Goal: Task Accomplishment & Management: Use online tool/utility

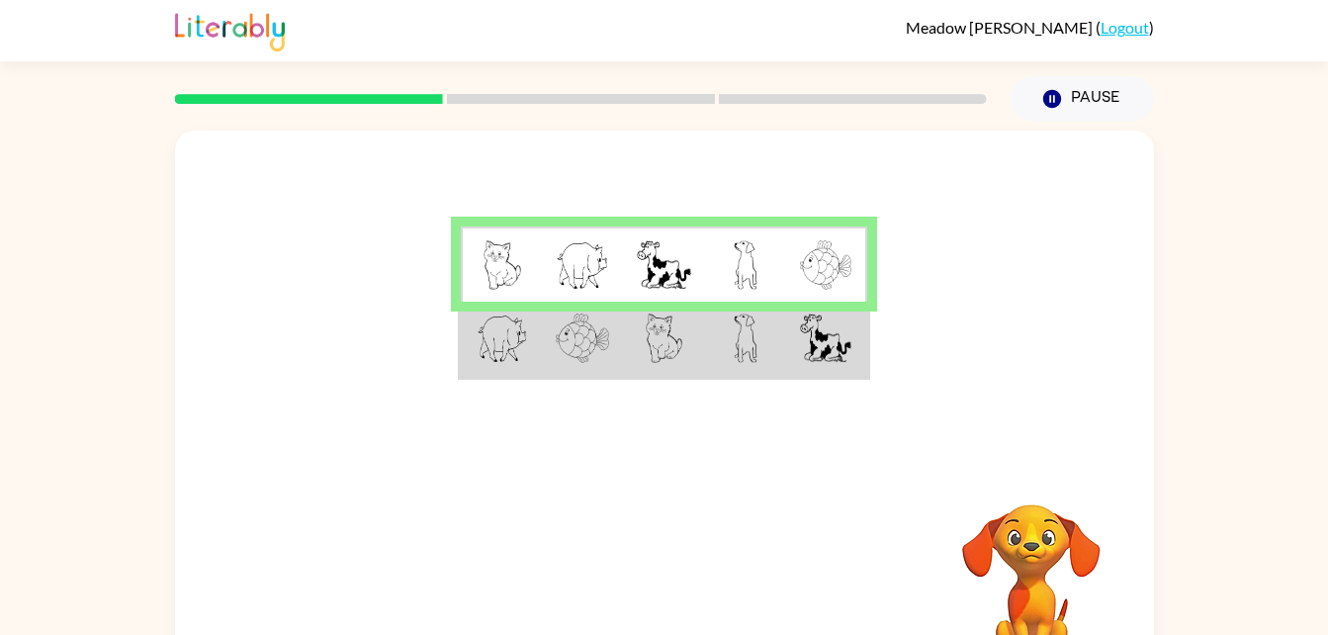
click at [769, 363] on td at bounding box center [745, 340] width 81 height 76
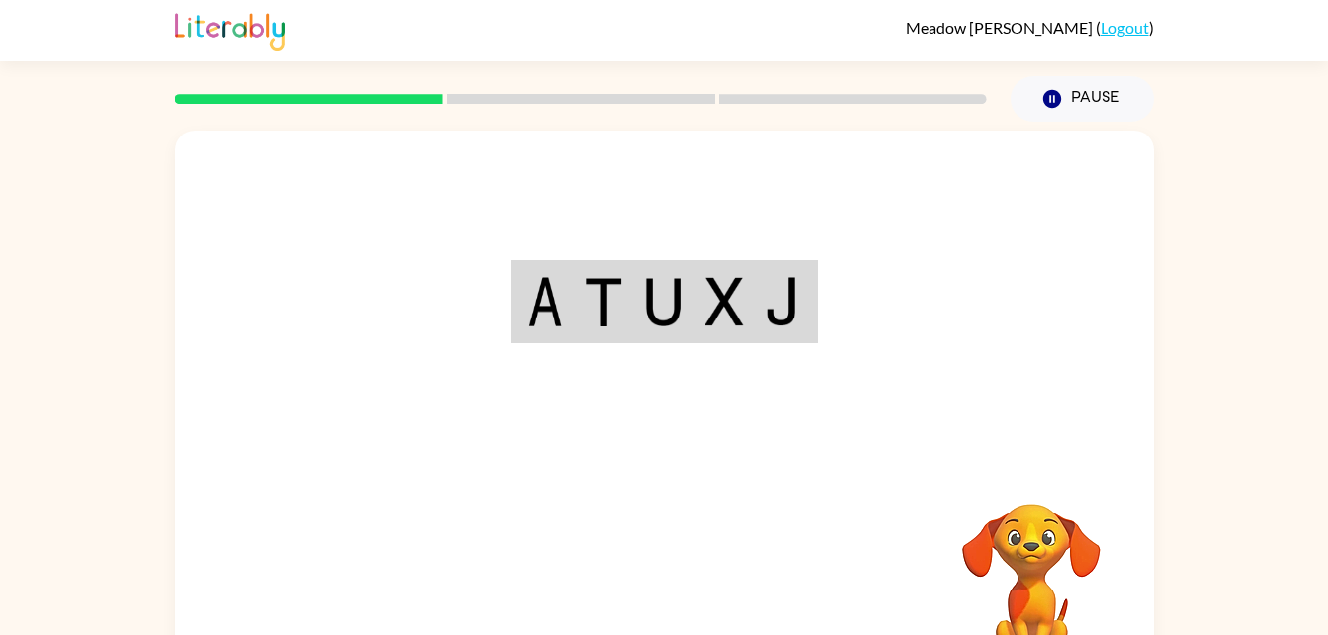
click at [669, 554] on div "Your browser must support playing .mp4 files to use Literably. Please try using…" at bounding box center [664, 413] width 979 height 565
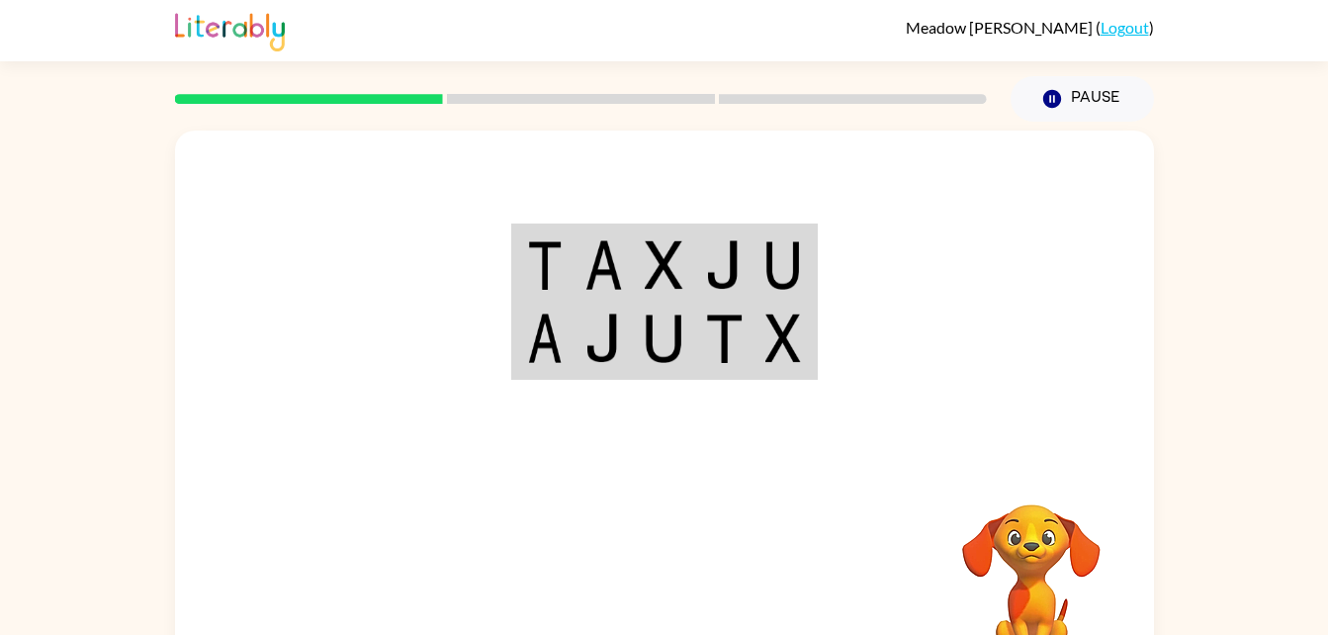
click at [878, 502] on div at bounding box center [811, 584] width 292 height 223
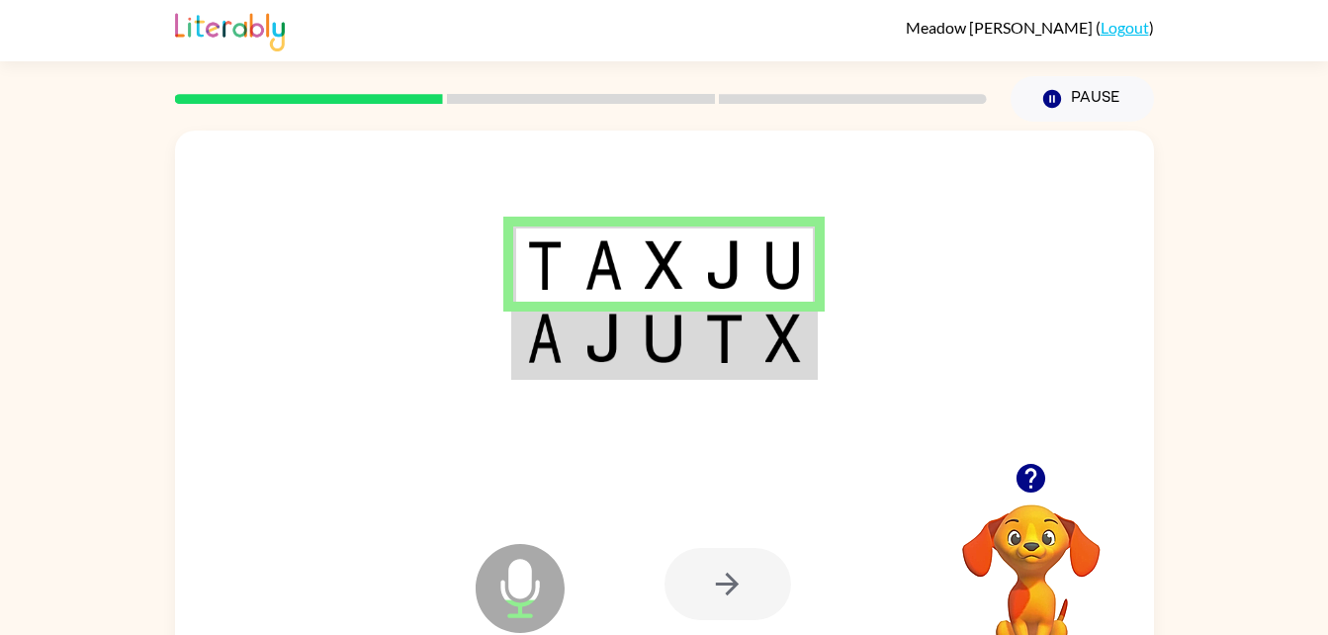
click at [654, 372] on td at bounding box center [664, 340] width 60 height 76
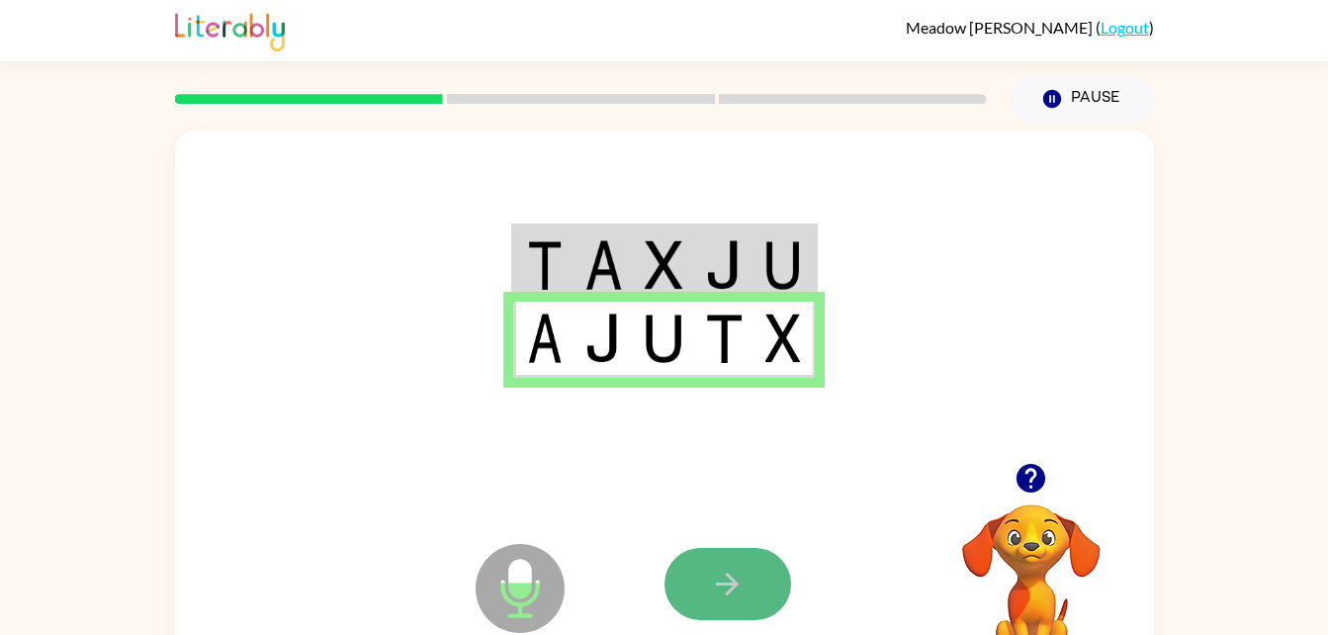
click at [764, 582] on button "button" at bounding box center [728, 584] width 127 height 72
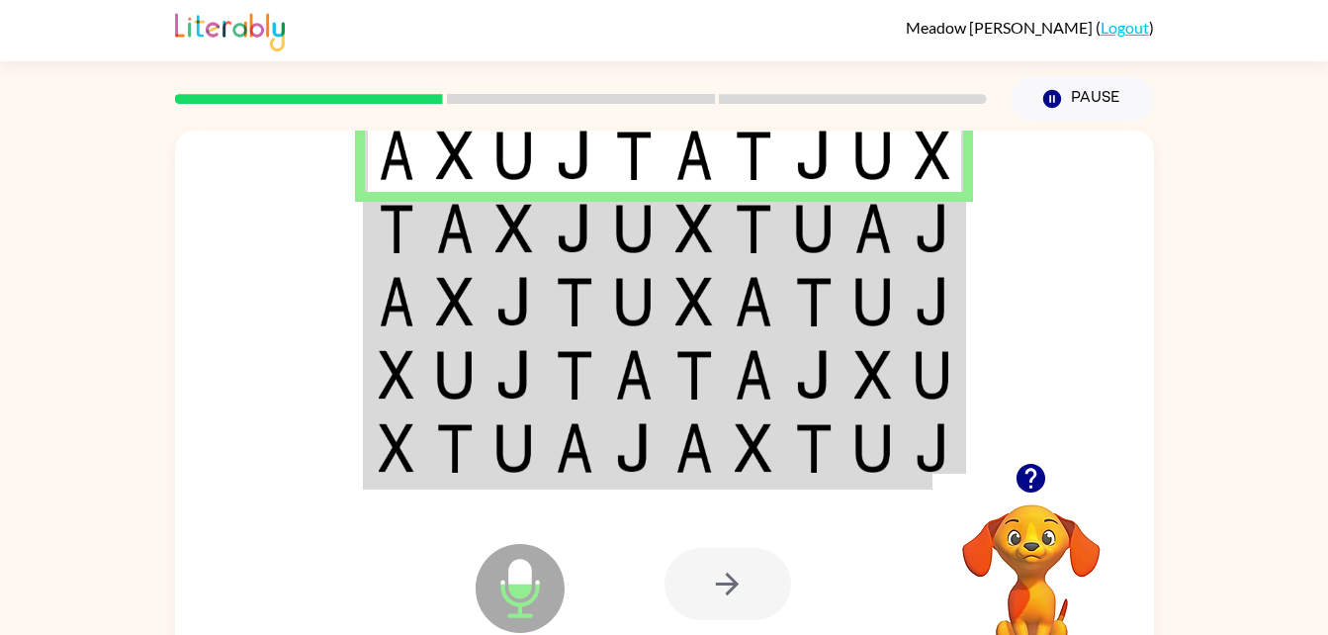
click at [448, 209] on img at bounding box center [455, 228] width 38 height 49
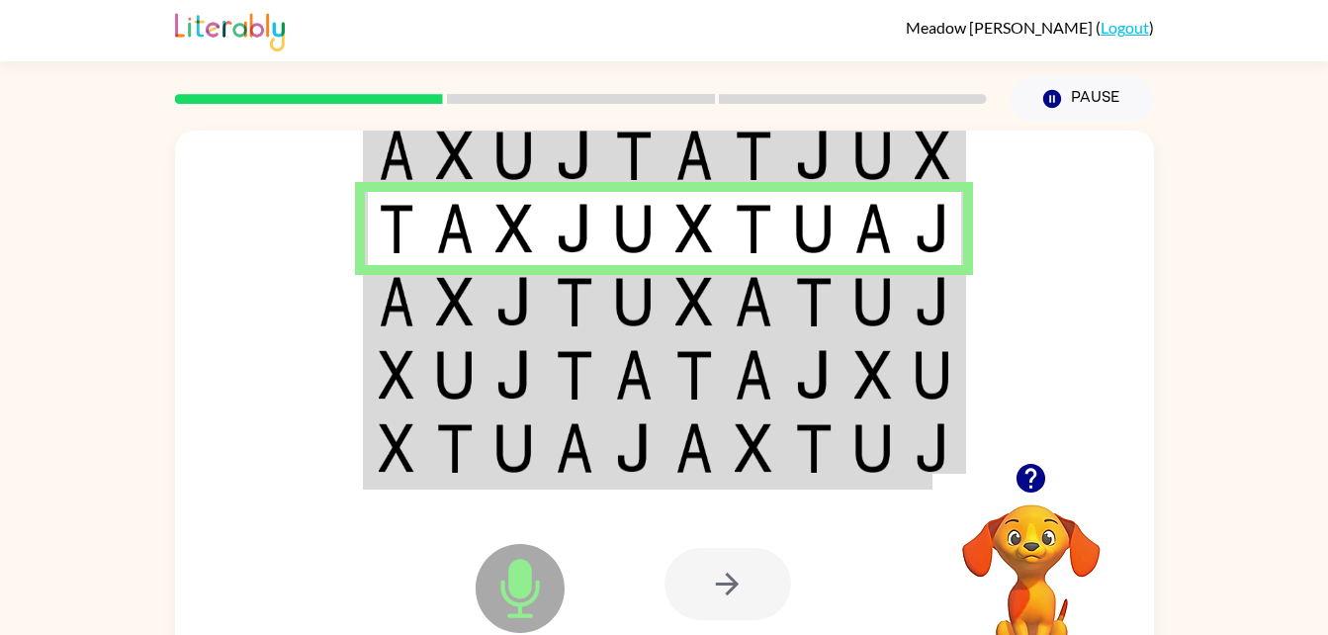
click at [597, 298] on td at bounding box center [575, 301] width 60 height 73
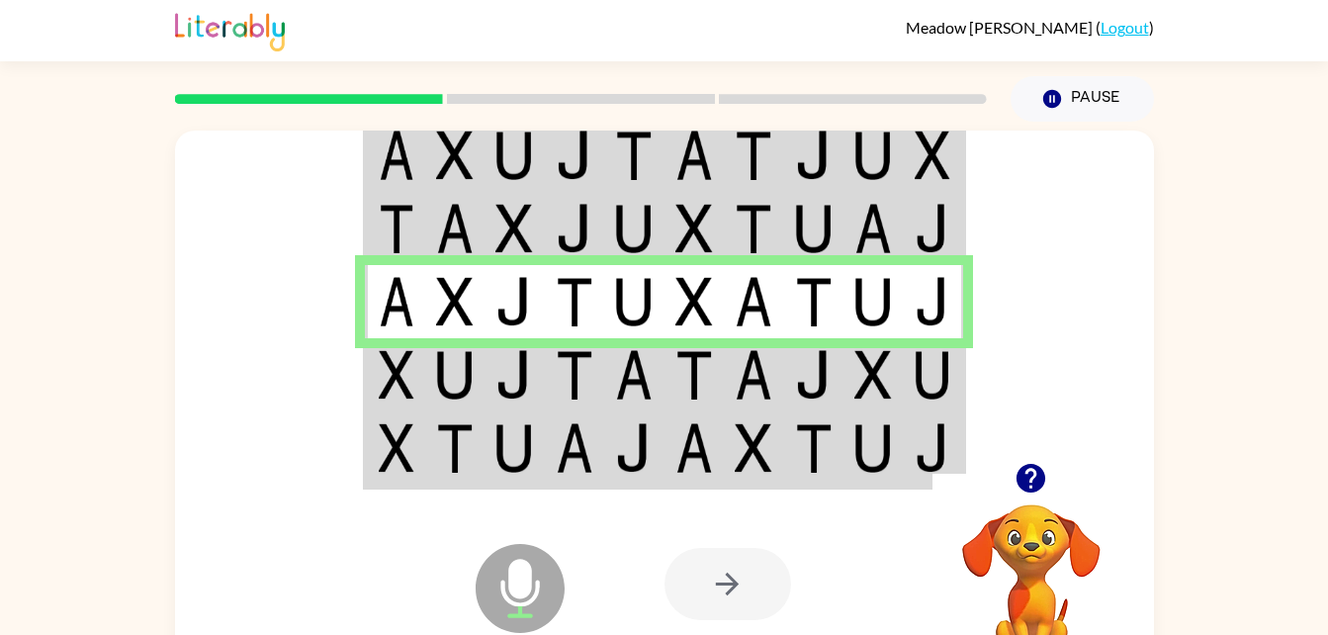
click at [430, 385] on td at bounding box center [455, 374] width 60 height 73
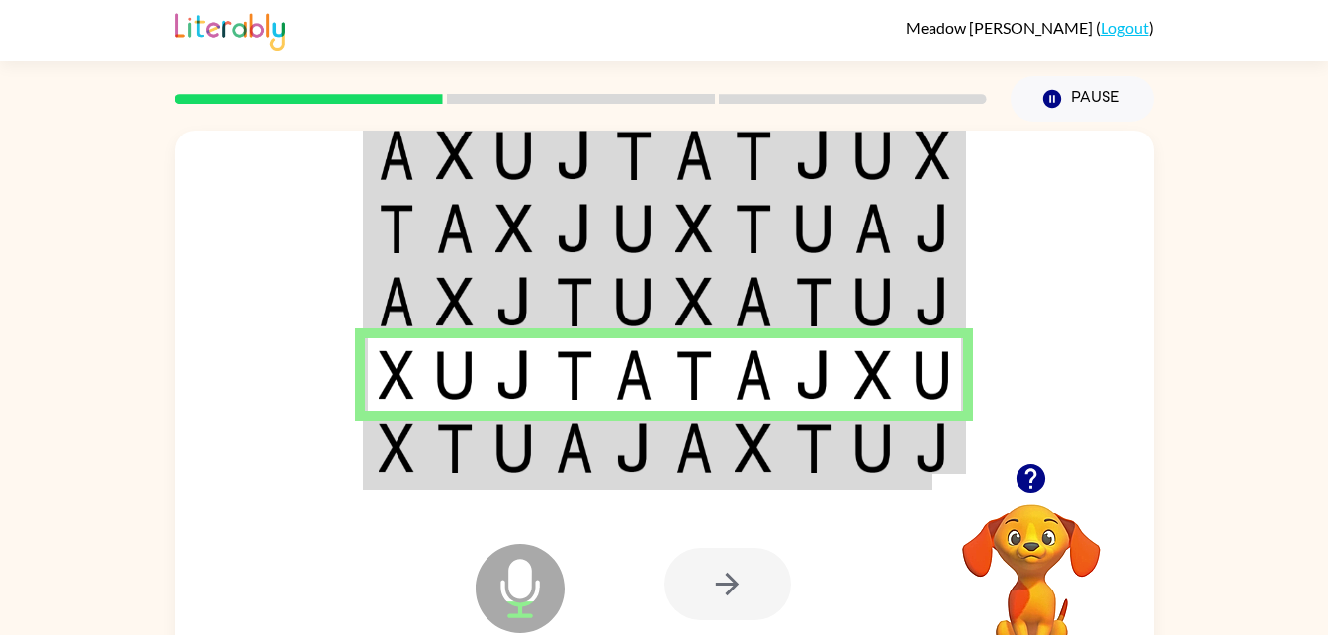
click at [738, 445] on img at bounding box center [754, 447] width 38 height 49
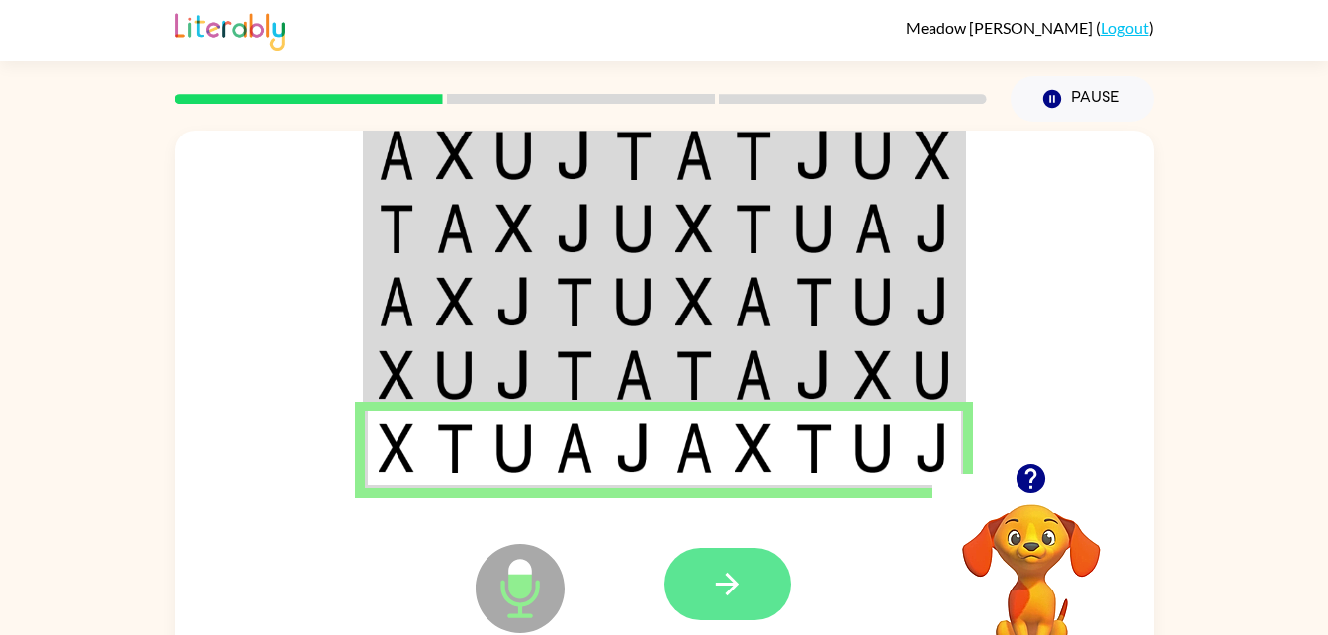
click at [723, 562] on button "button" at bounding box center [728, 584] width 127 height 72
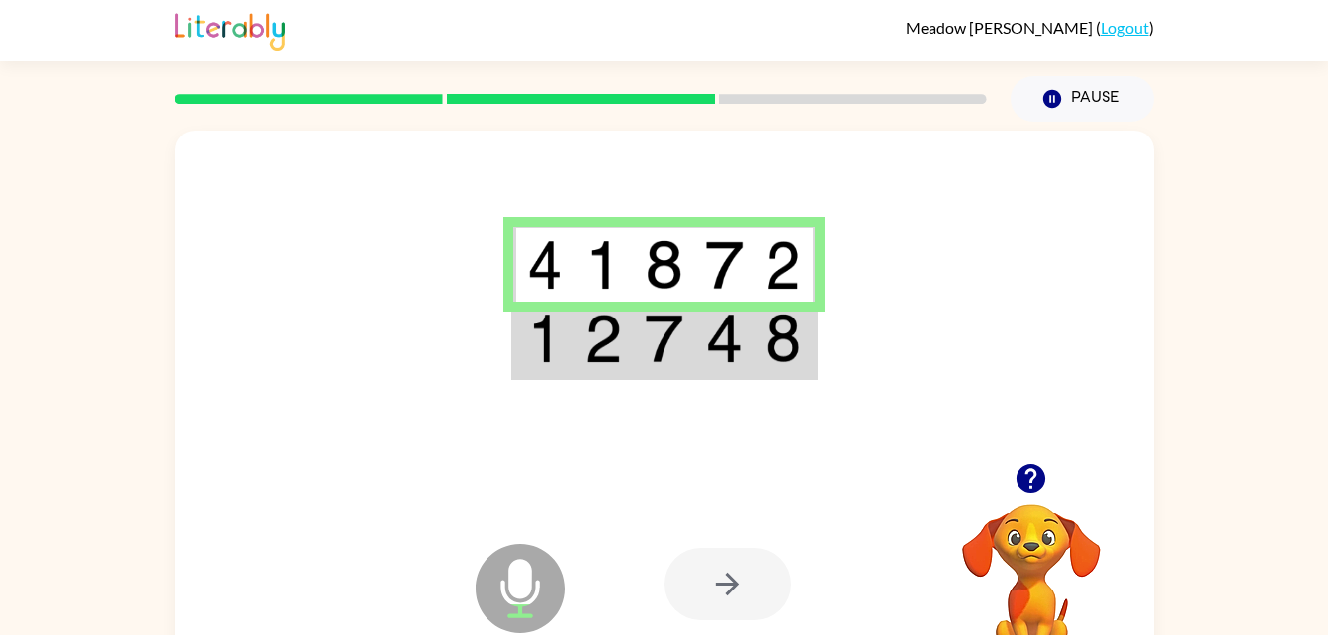
click at [750, 360] on td at bounding box center [724, 340] width 60 height 76
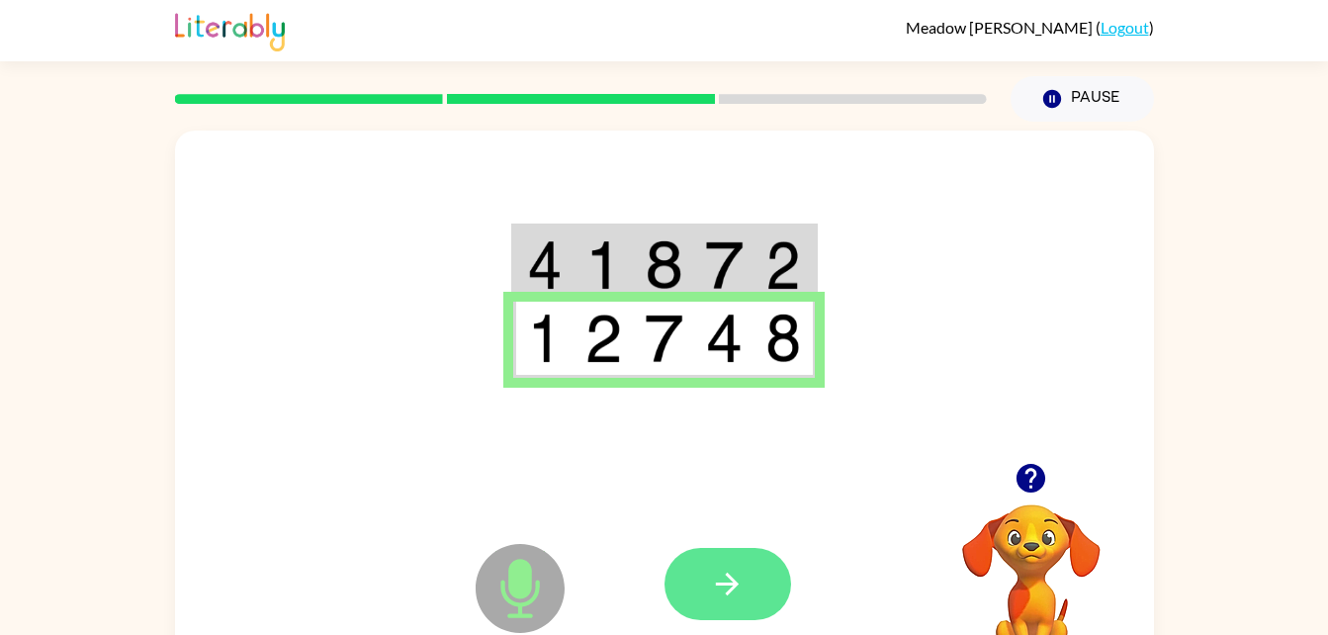
click at [749, 573] on button "button" at bounding box center [728, 584] width 127 height 72
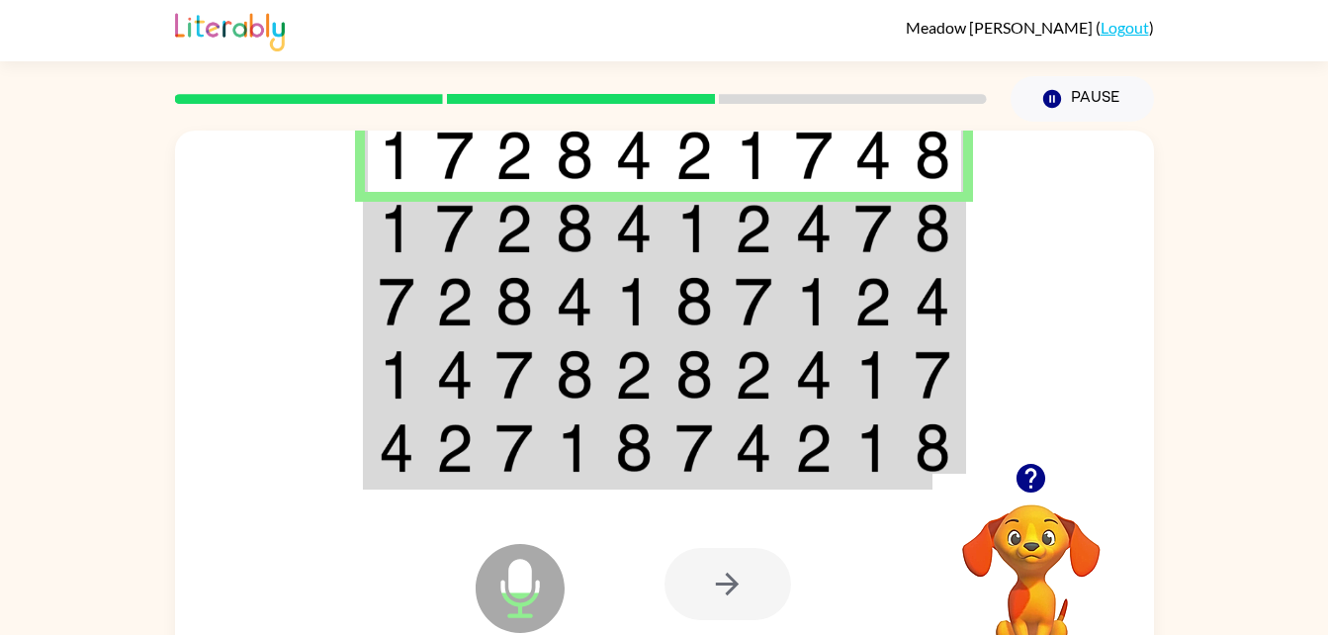
click at [631, 227] on img at bounding box center [634, 228] width 38 height 49
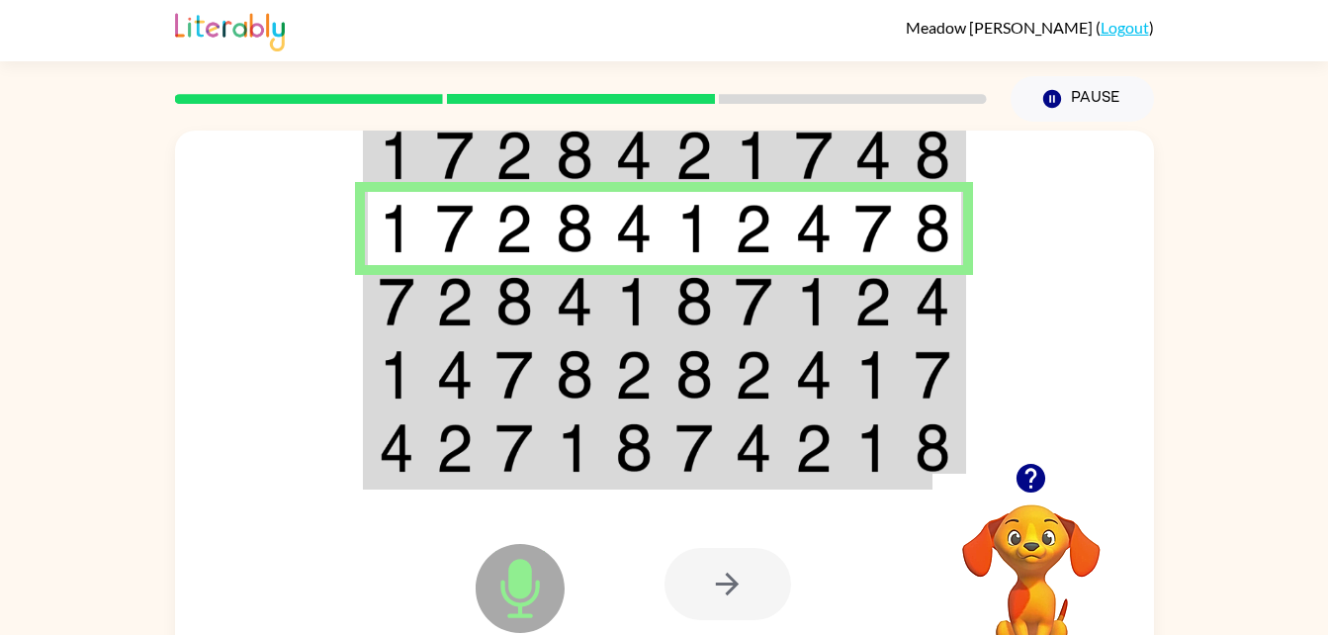
click at [787, 313] on td at bounding box center [814, 301] width 60 height 73
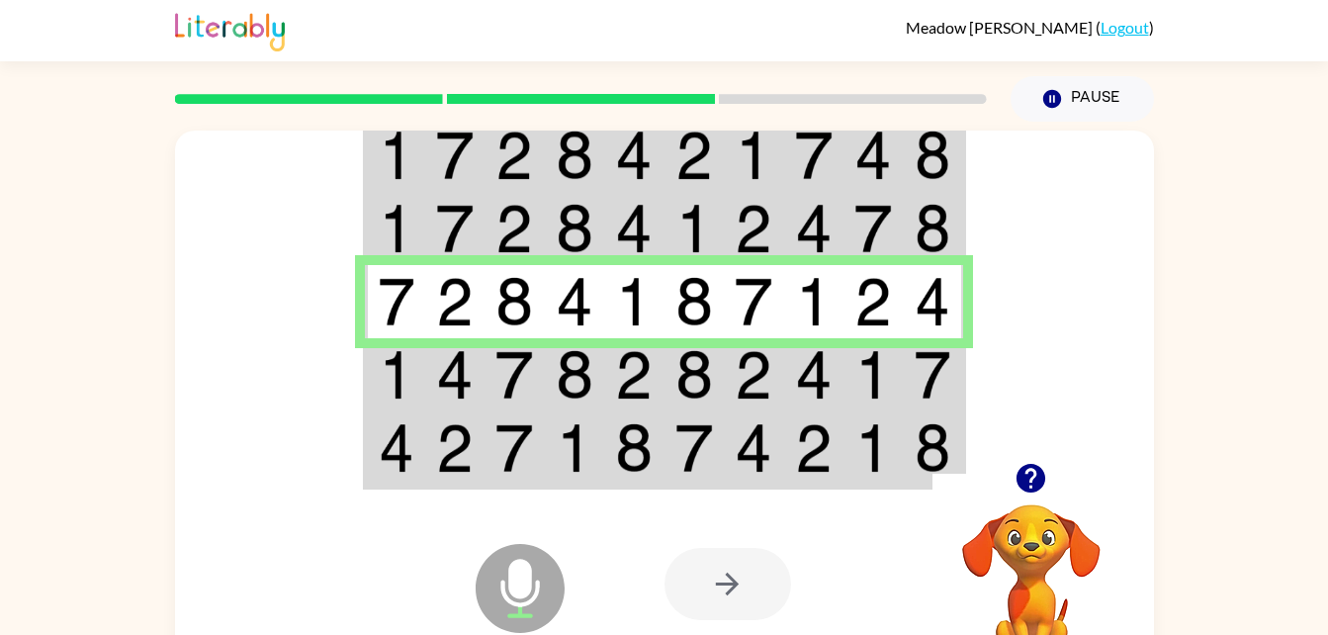
click at [595, 364] on td at bounding box center [575, 374] width 60 height 73
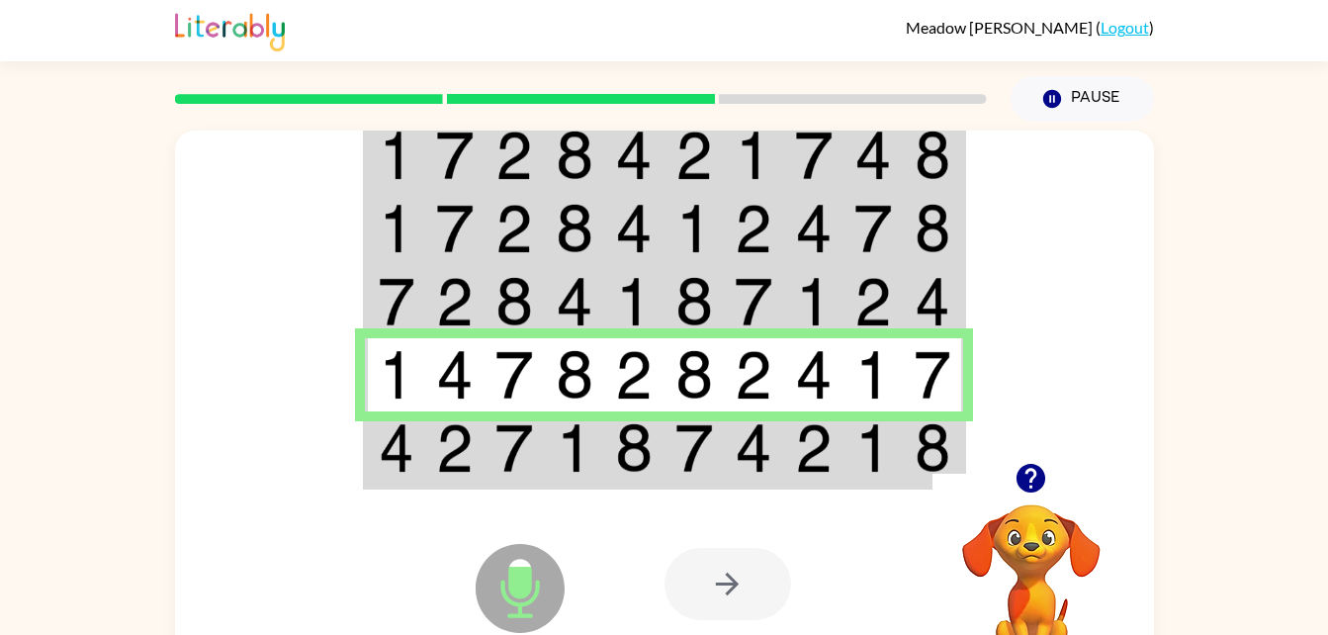
click at [464, 435] on img at bounding box center [455, 447] width 38 height 49
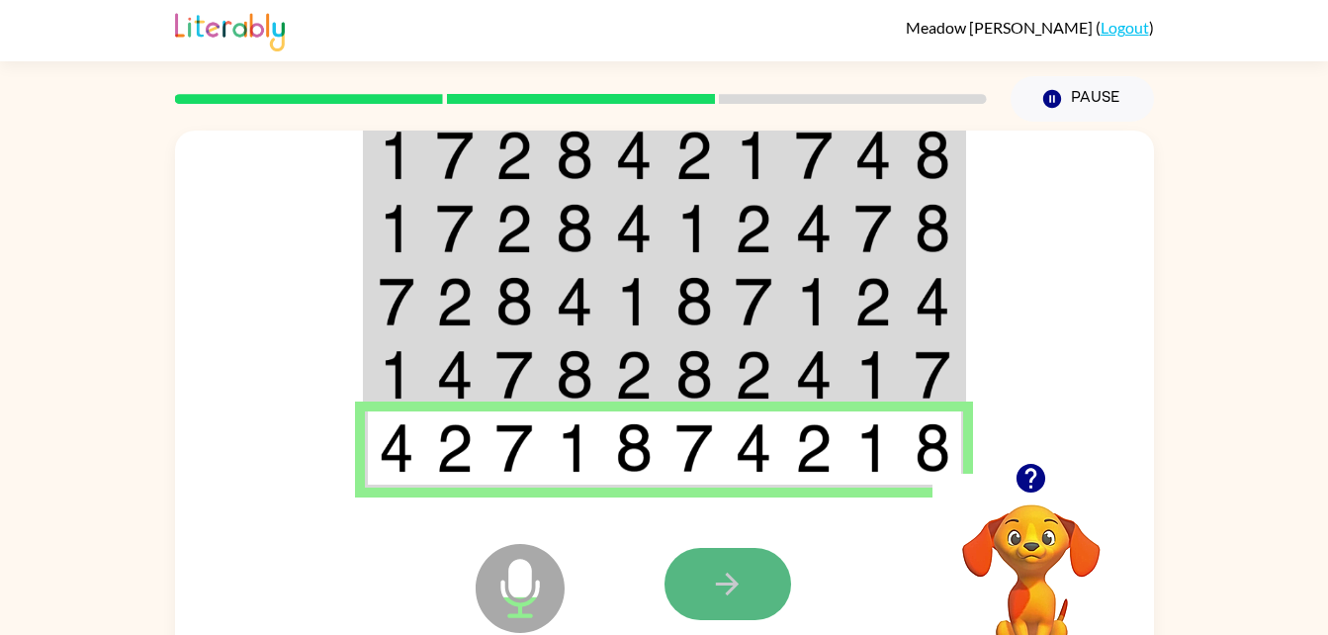
click at [759, 596] on button "button" at bounding box center [728, 584] width 127 height 72
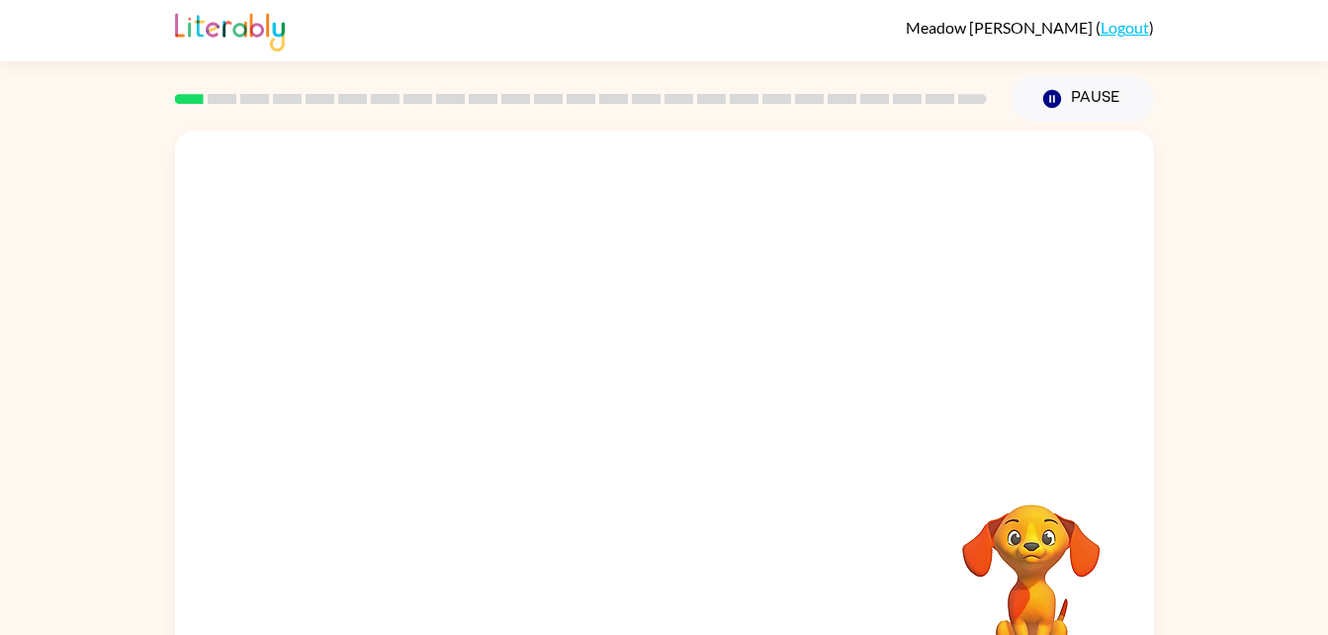
click at [816, 501] on div "Your browser must support playing .mp4 files to use Literably. Please try using…" at bounding box center [664, 413] width 979 height 565
click at [635, 414] on button "button" at bounding box center [664, 423] width 127 height 72
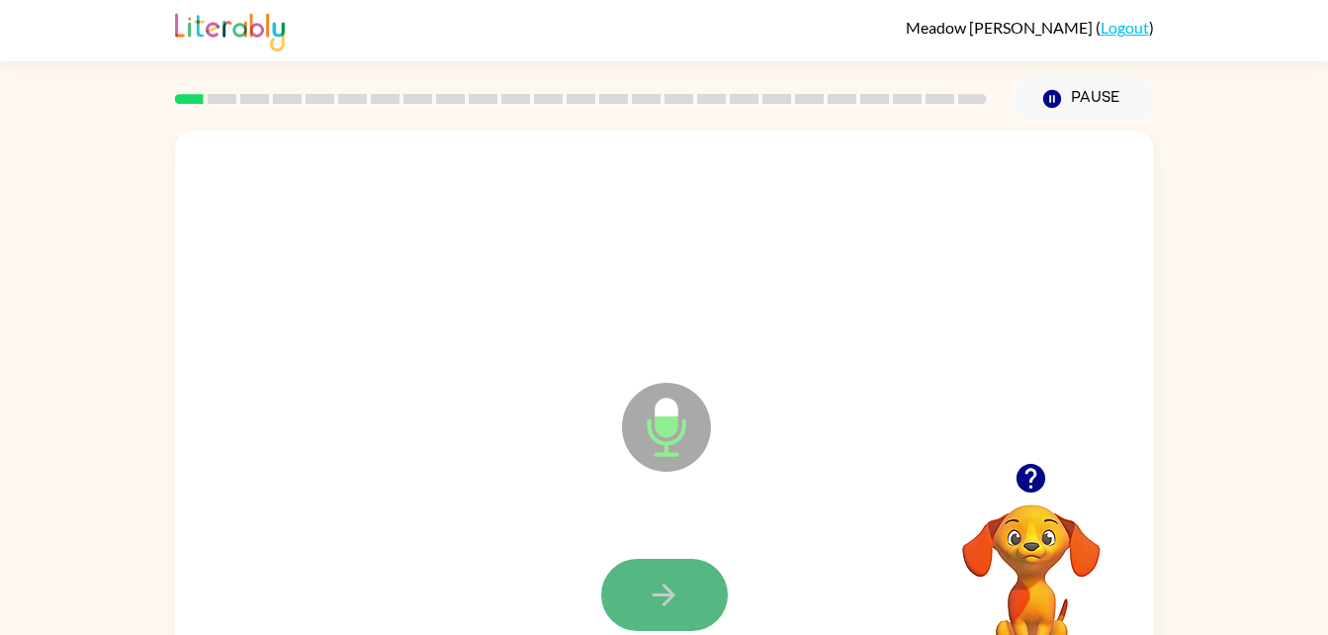
click at [674, 598] on icon "button" at bounding box center [664, 595] width 35 height 35
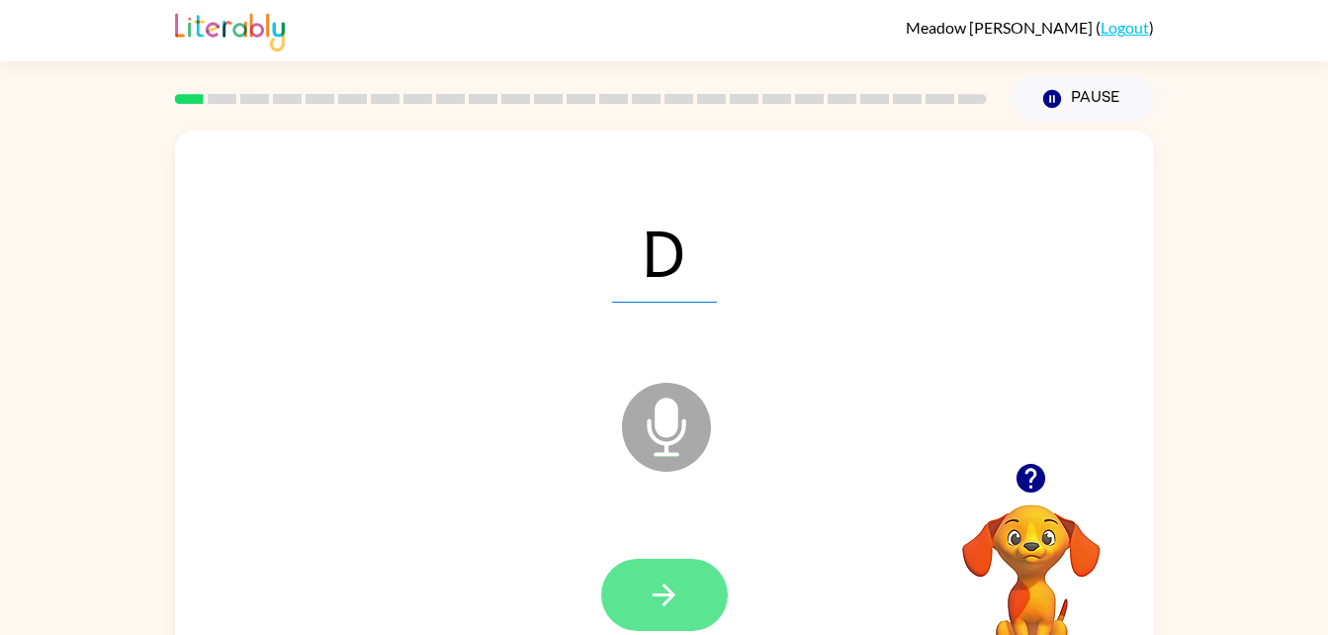
click at [642, 612] on button "button" at bounding box center [664, 595] width 127 height 72
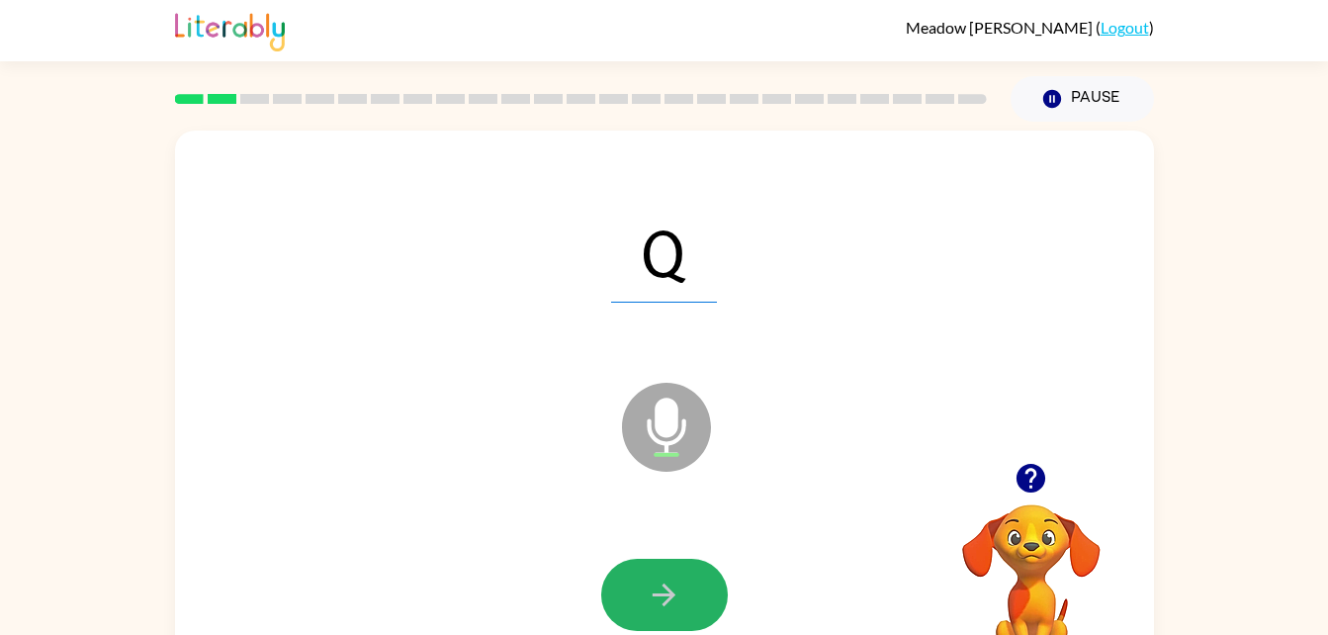
drag, startPoint x: 663, startPoint y: 597, endPoint x: 651, endPoint y: 587, distance: 15.4
click at [651, 587] on icon "button" at bounding box center [664, 595] width 35 height 35
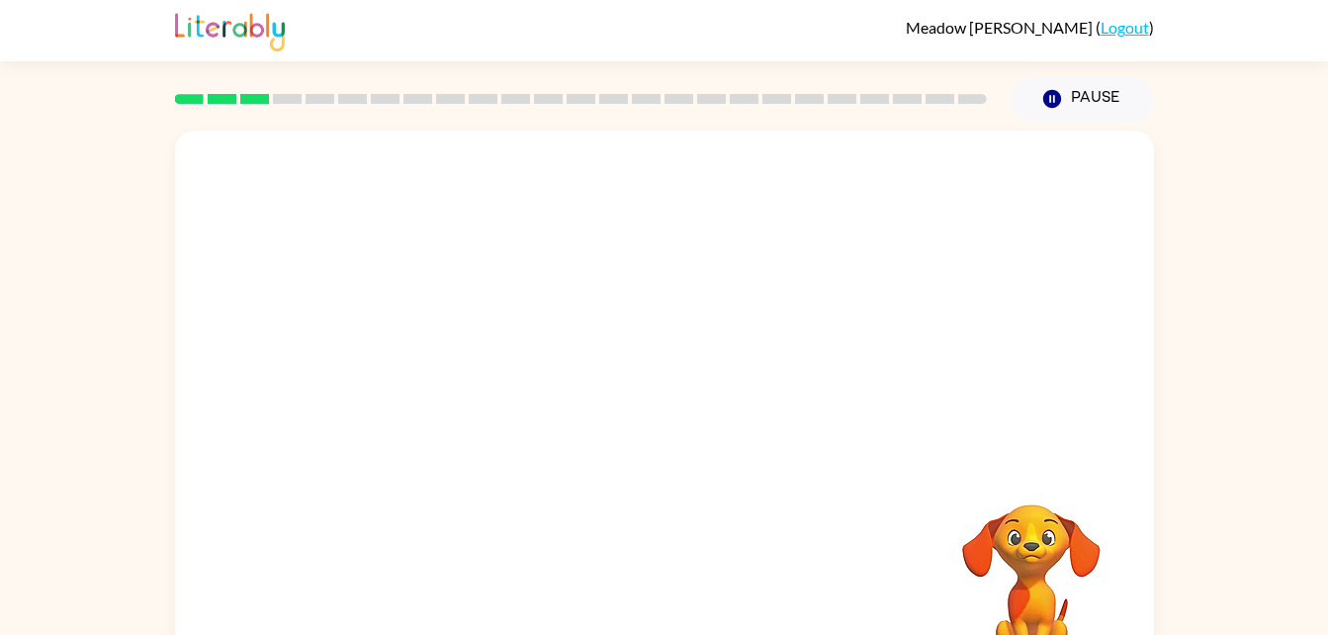
click at [1019, 460] on div at bounding box center [664, 297] width 979 height 332
drag, startPoint x: 735, startPoint y: 434, endPoint x: 932, endPoint y: 606, distance: 261.4
click at [932, 606] on div "Your browser must support playing .mp4 files to use Literably. Please try using…" at bounding box center [664, 413] width 979 height 565
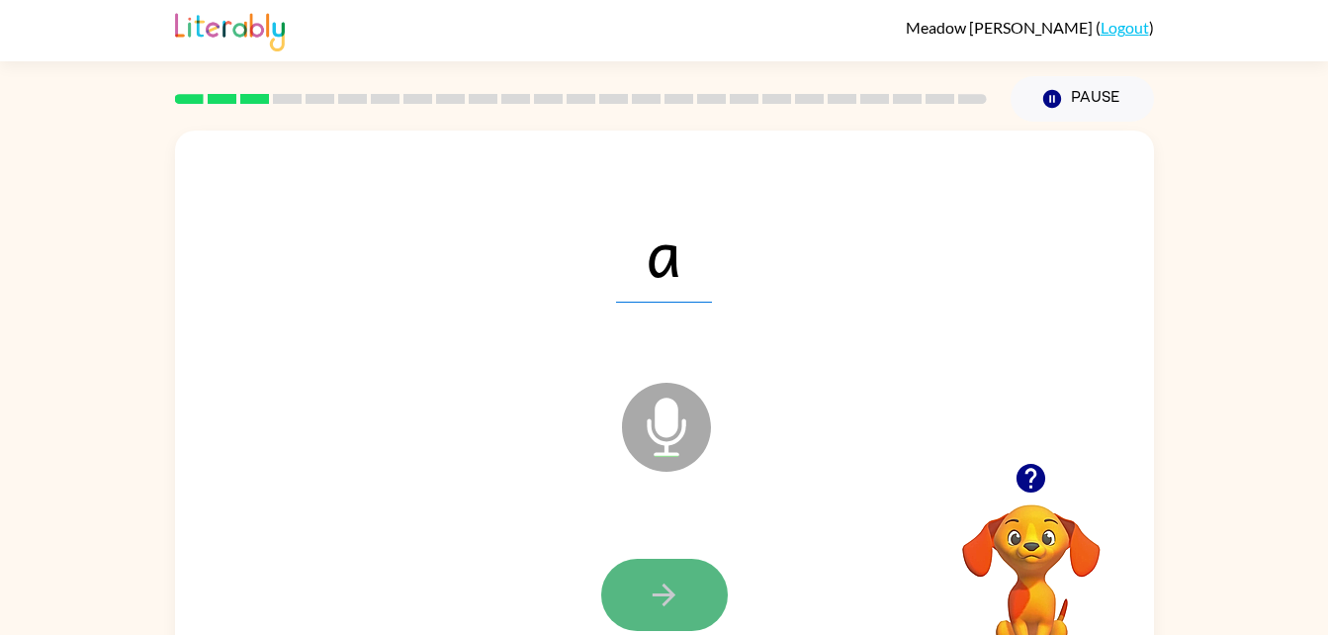
click at [659, 588] on icon "button" at bounding box center [664, 595] width 35 height 35
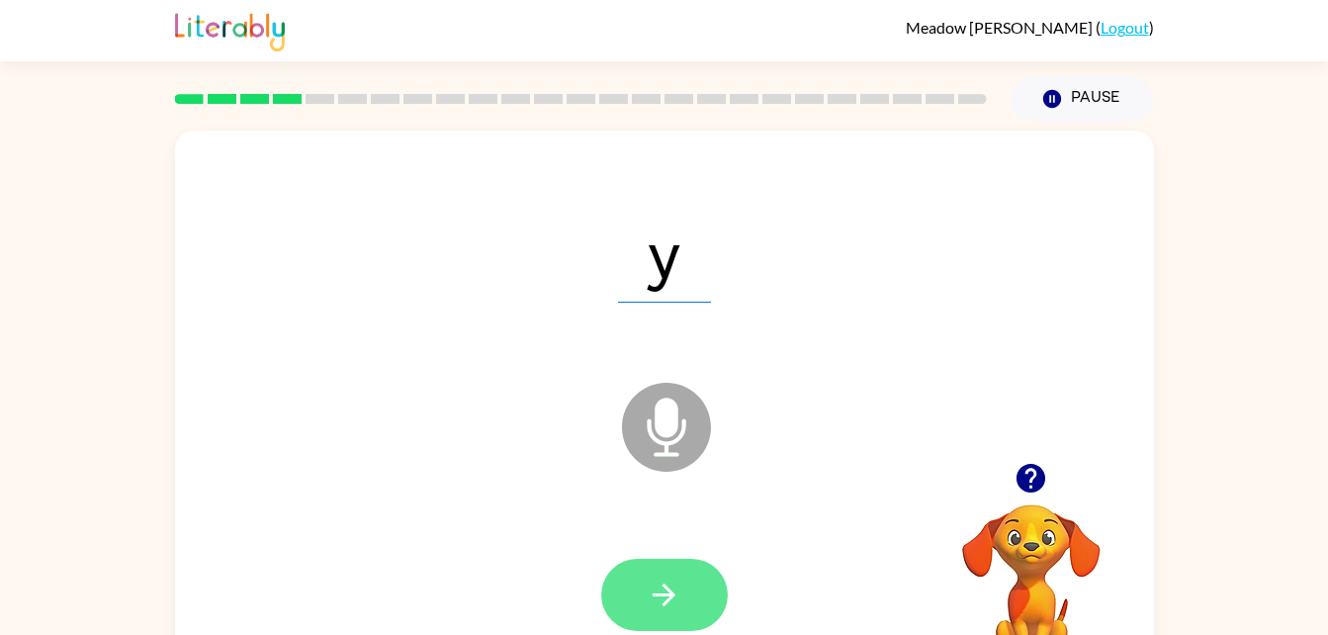
click at [636, 599] on button "button" at bounding box center [664, 595] width 127 height 72
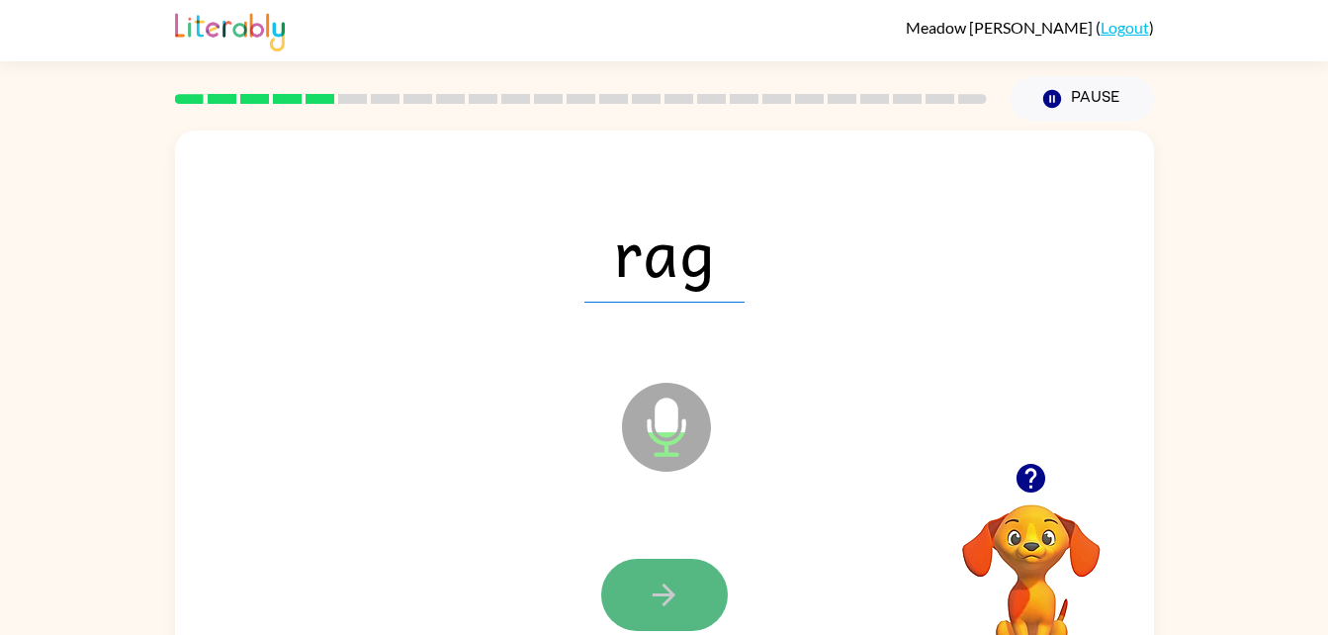
click at [704, 580] on button "button" at bounding box center [664, 595] width 127 height 72
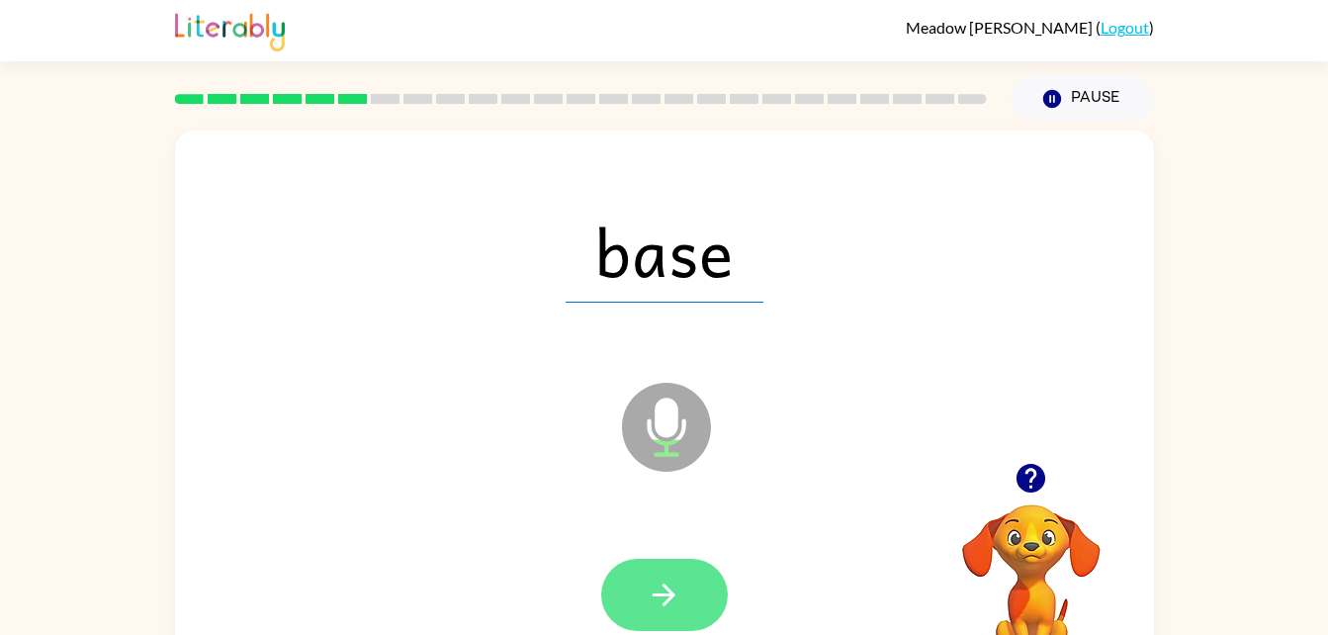
click at [642, 574] on button "button" at bounding box center [664, 595] width 127 height 72
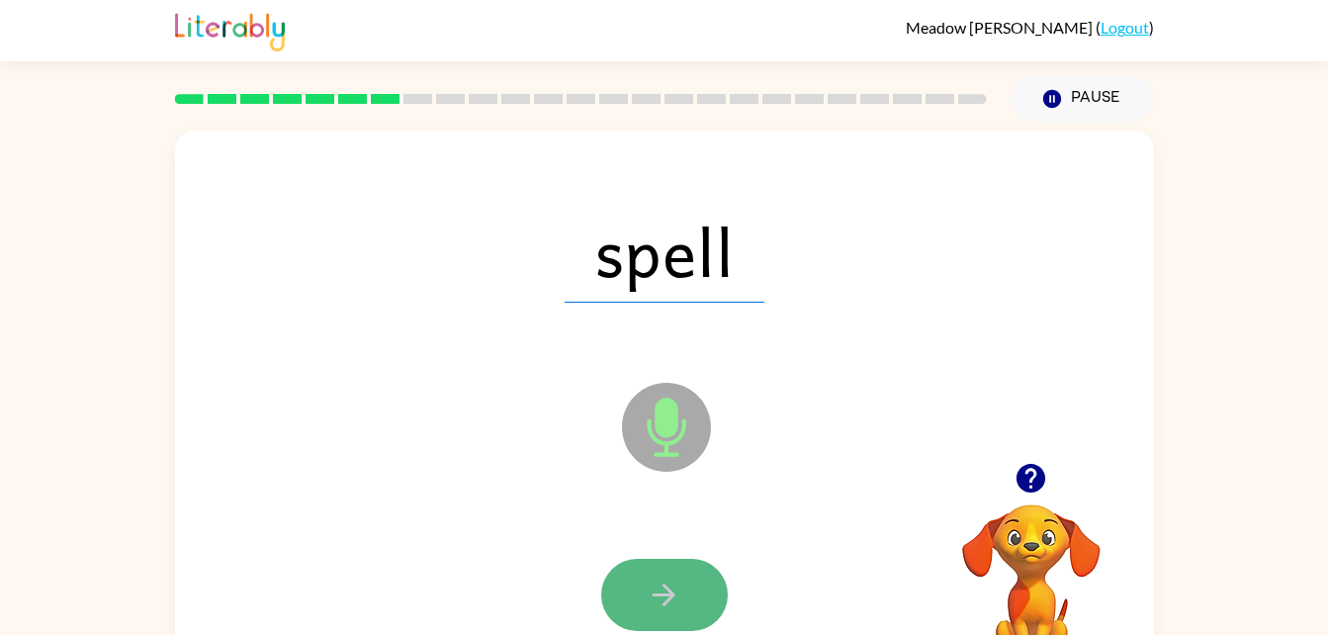
click at [646, 592] on button "button" at bounding box center [664, 595] width 127 height 72
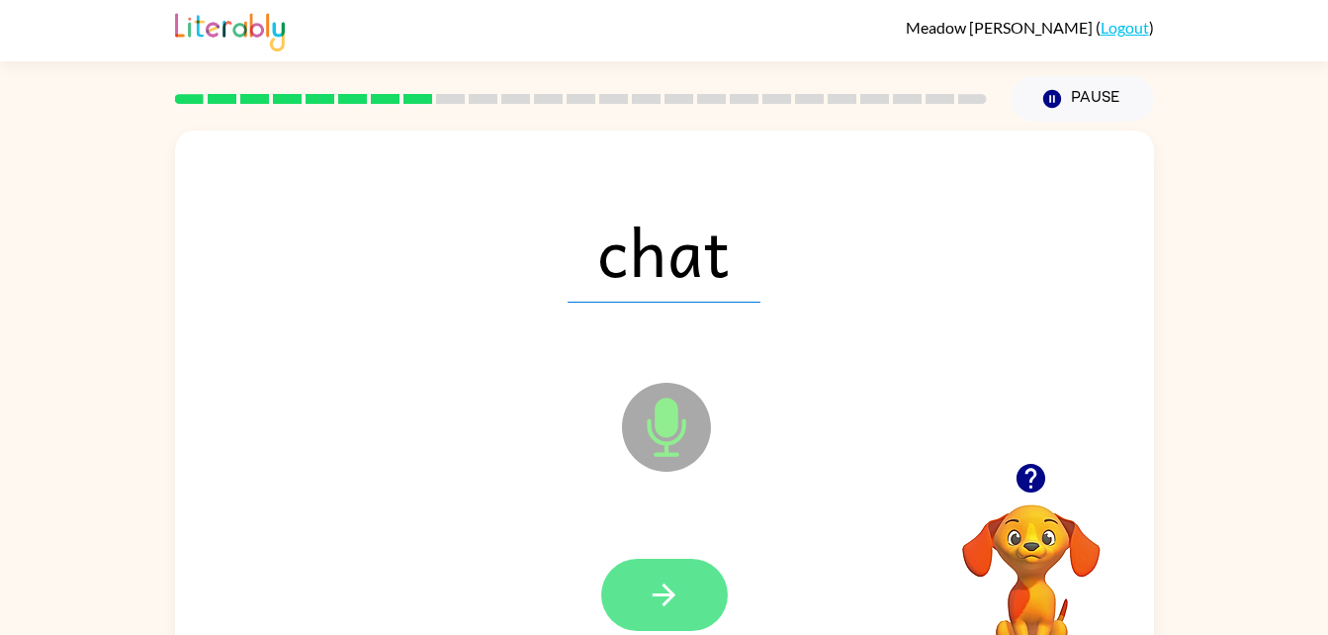
click at [678, 584] on icon "button" at bounding box center [664, 595] width 35 height 35
click at [628, 589] on button "button" at bounding box center [664, 595] width 127 height 72
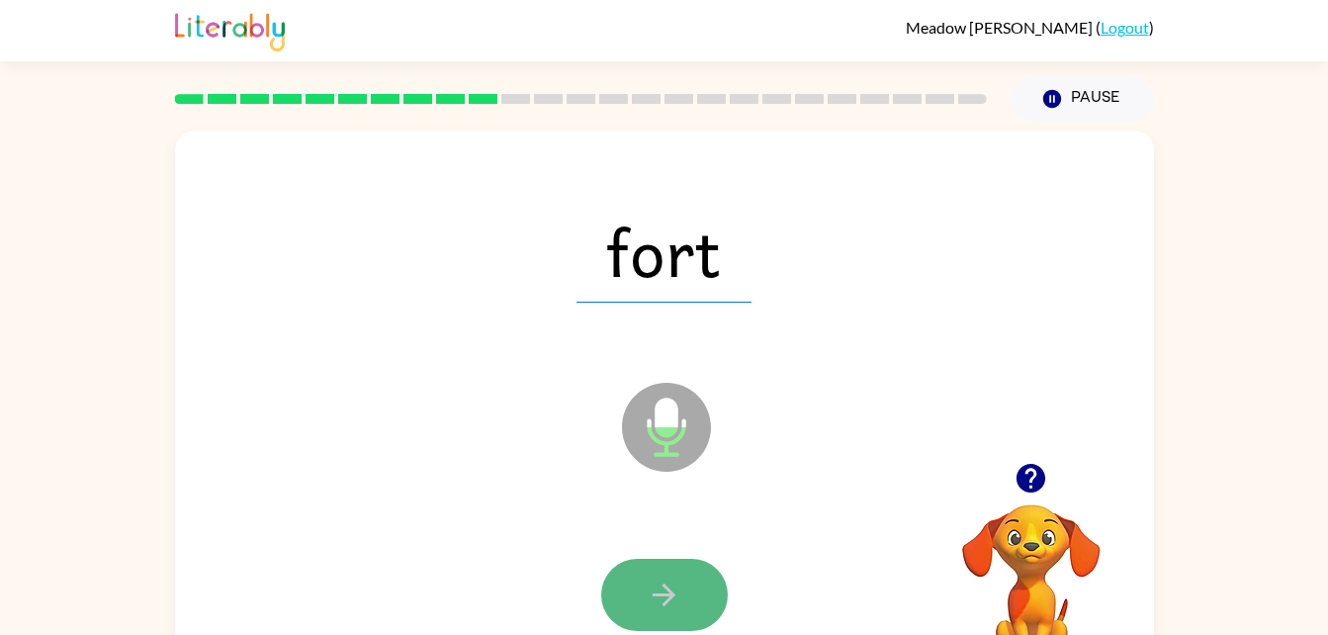
click at [643, 603] on button "button" at bounding box center [664, 595] width 127 height 72
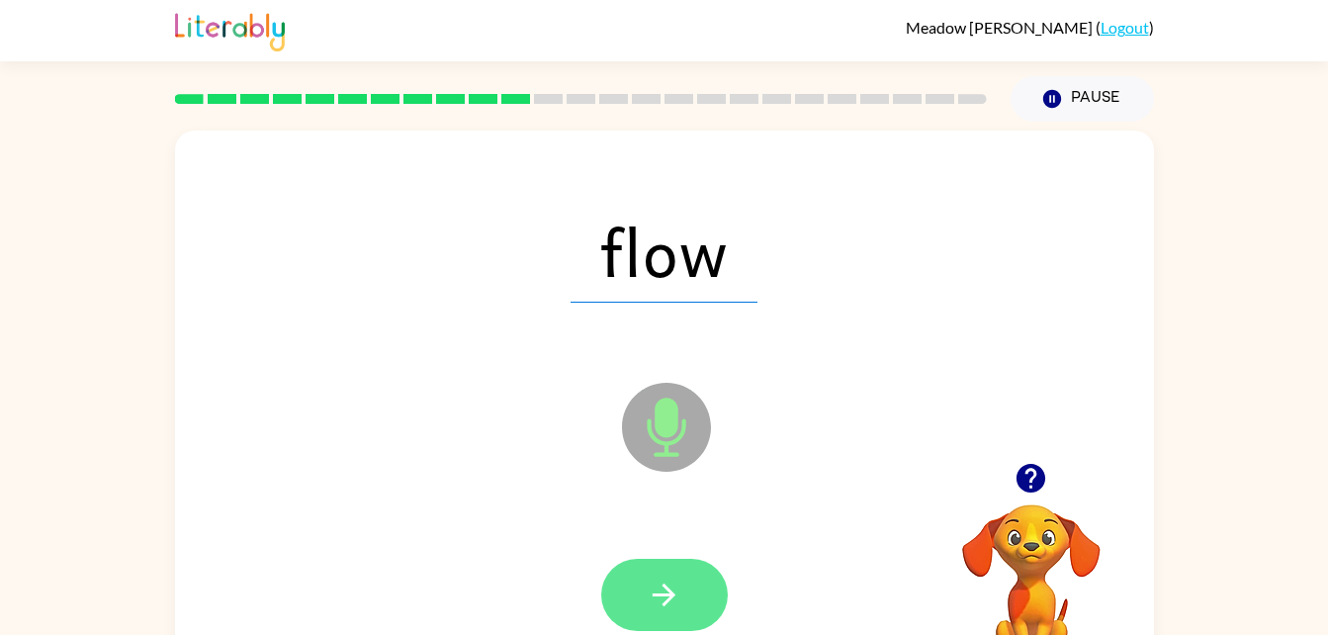
click at [628, 571] on button "button" at bounding box center [664, 595] width 127 height 72
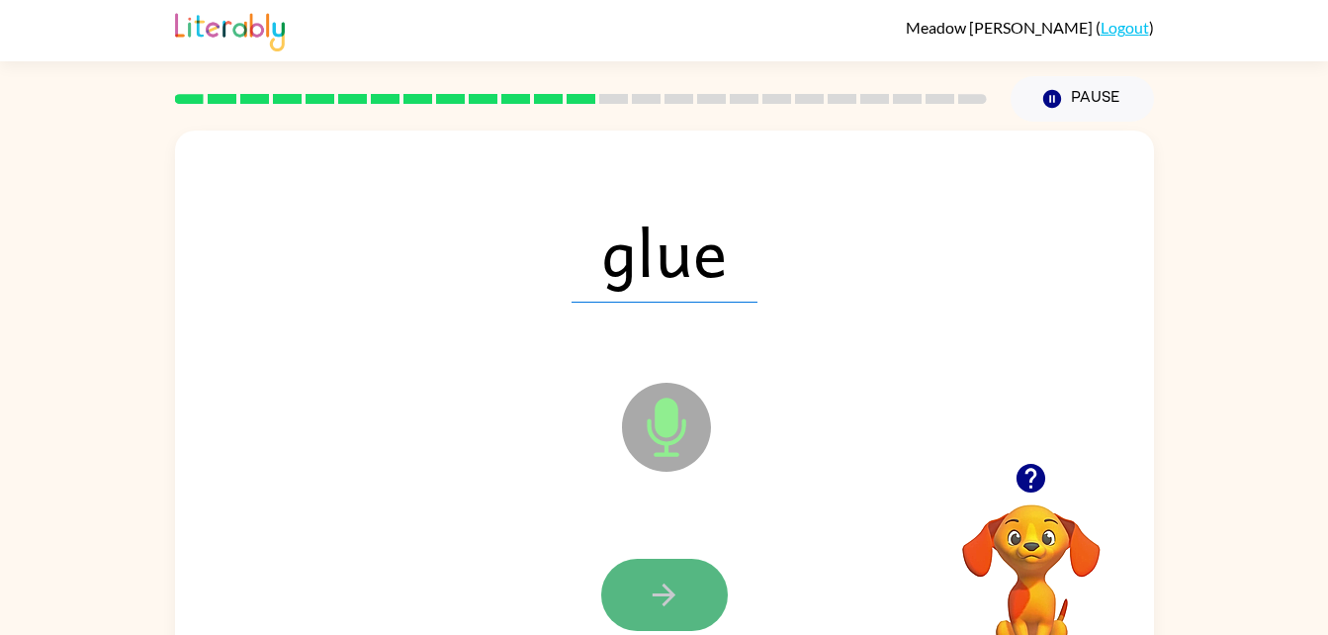
click at [674, 575] on button "button" at bounding box center [664, 595] width 127 height 72
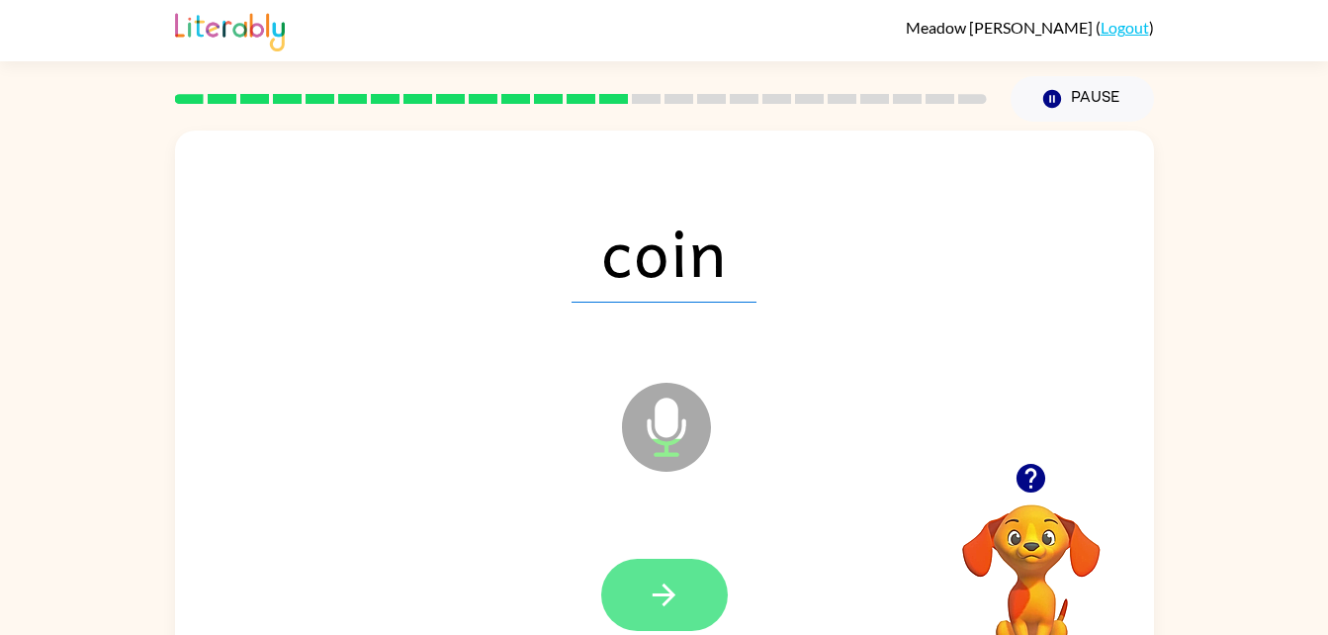
click at [644, 603] on button "button" at bounding box center [664, 595] width 127 height 72
click at [667, 598] on icon "button" at bounding box center [664, 595] width 35 height 35
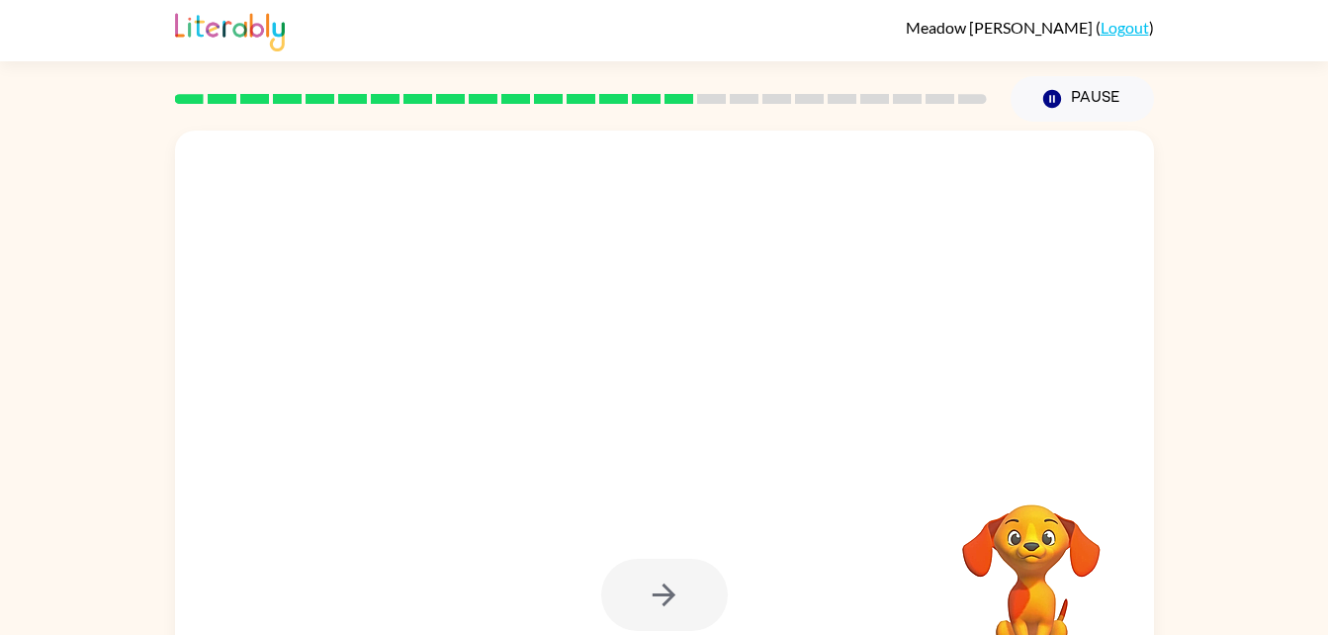
drag, startPoint x: 667, startPoint y: 598, endPoint x: 887, endPoint y: 509, distance: 237.8
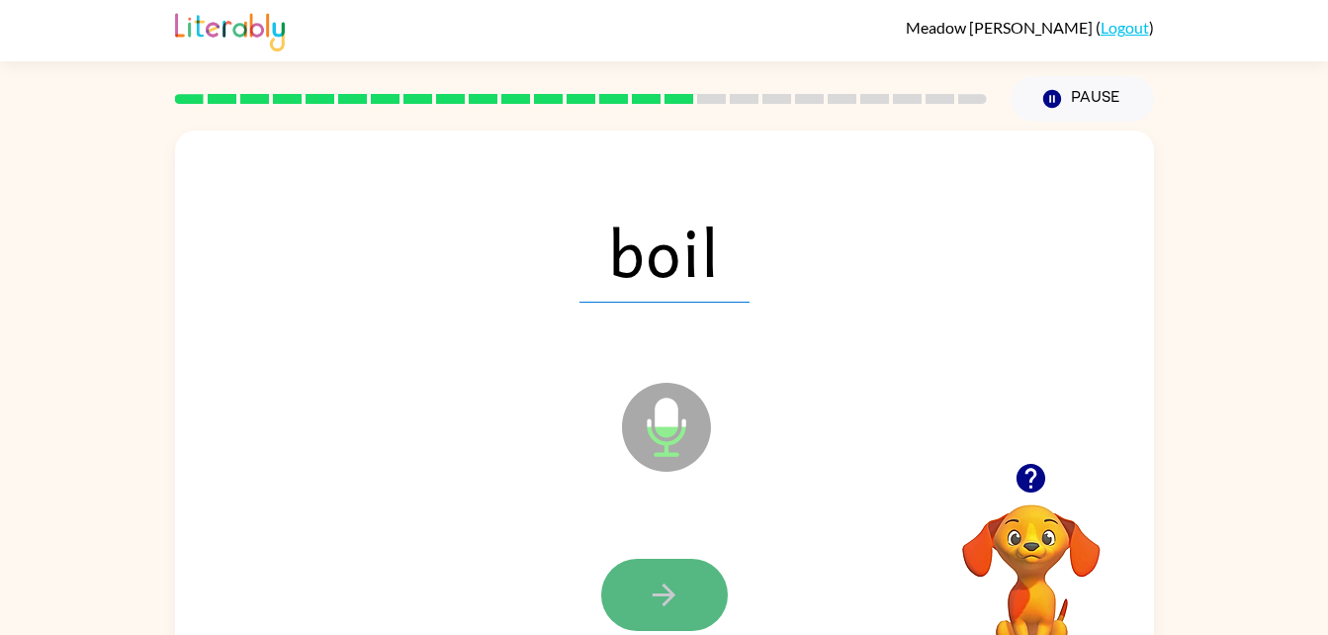
click at [647, 607] on icon "button" at bounding box center [664, 595] width 35 height 35
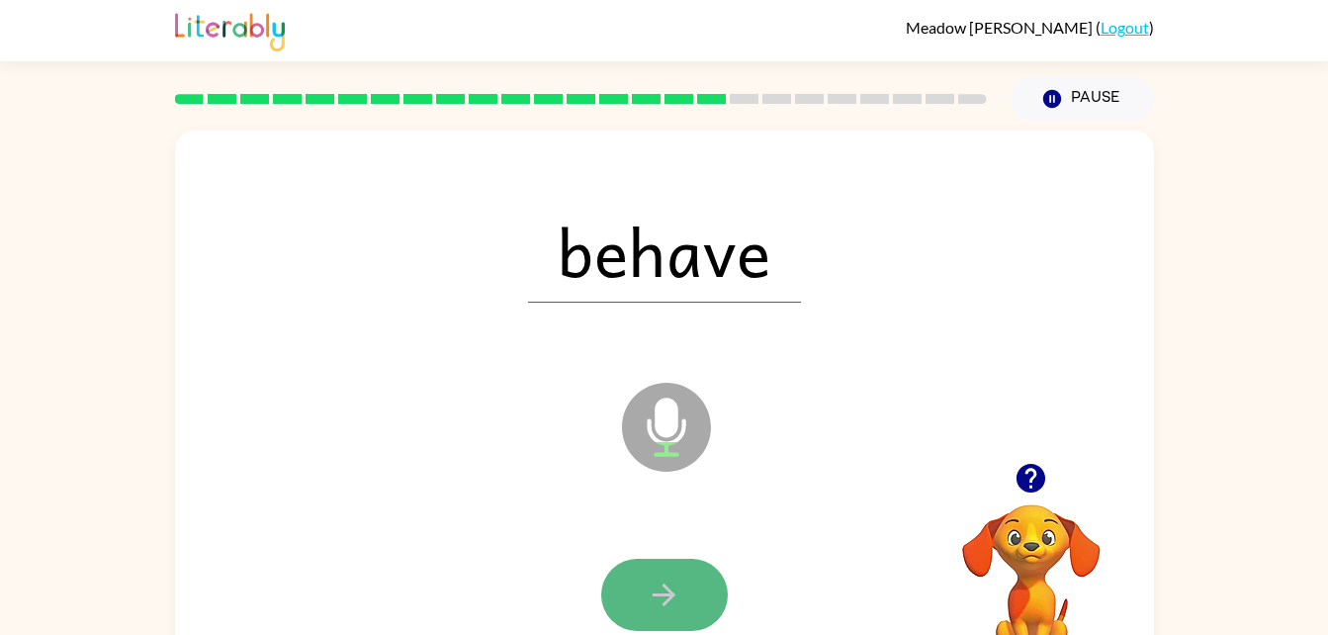
click at [642, 591] on button "button" at bounding box center [664, 595] width 127 height 72
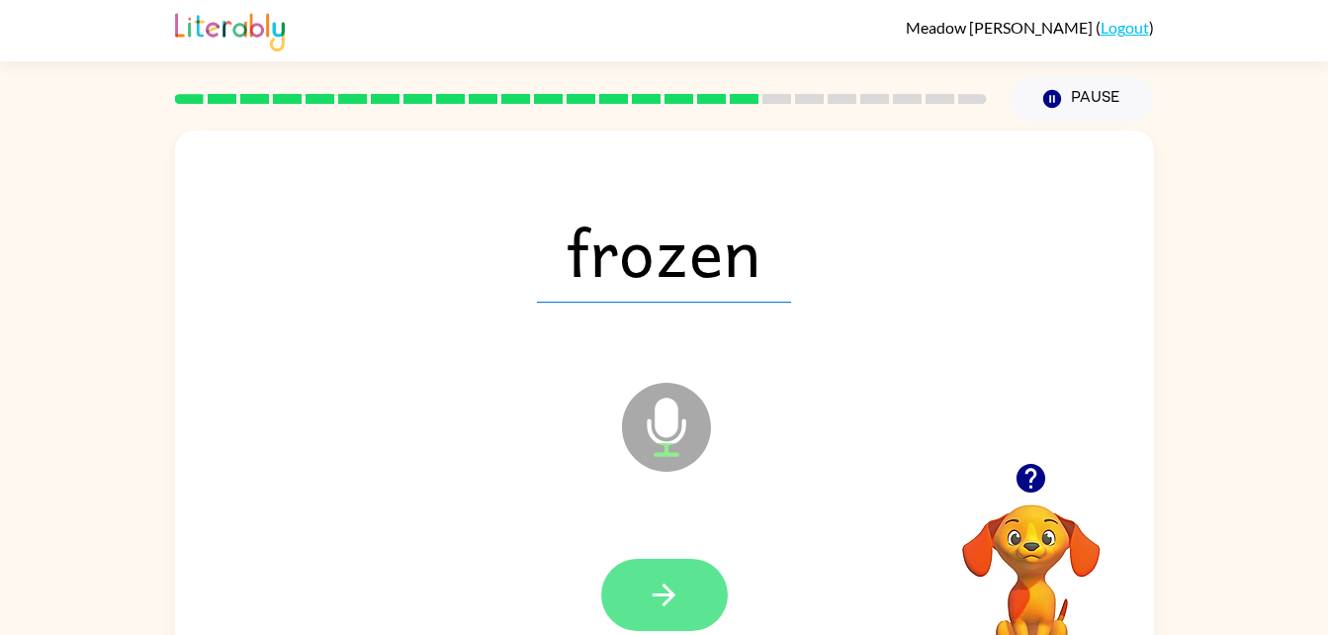
click at [678, 582] on icon "button" at bounding box center [664, 595] width 35 height 35
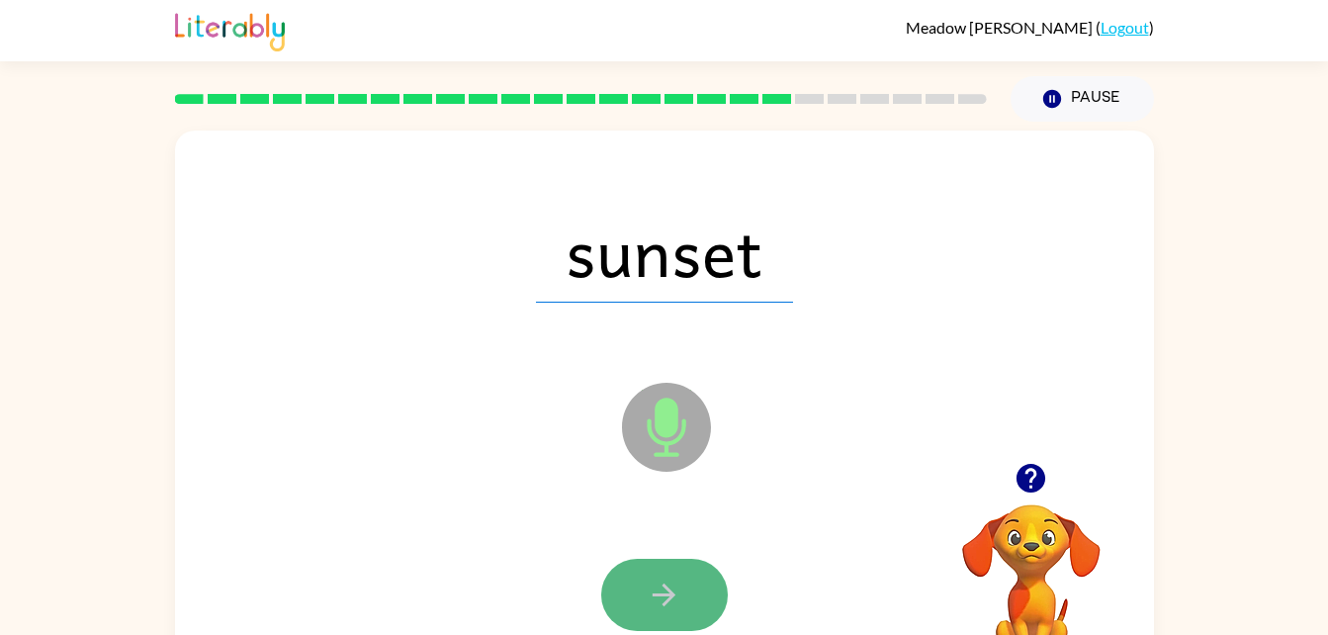
click at [667, 563] on button "button" at bounding box center [664, 595] width 127 height 72
drag, startPoint x: 645, startPoint y: 581, endPoint x: 623, endPoint y: 586, distance: 22.6
click at [623, 586] on button "button" at bounding box center [664, 595] width 127 height 72
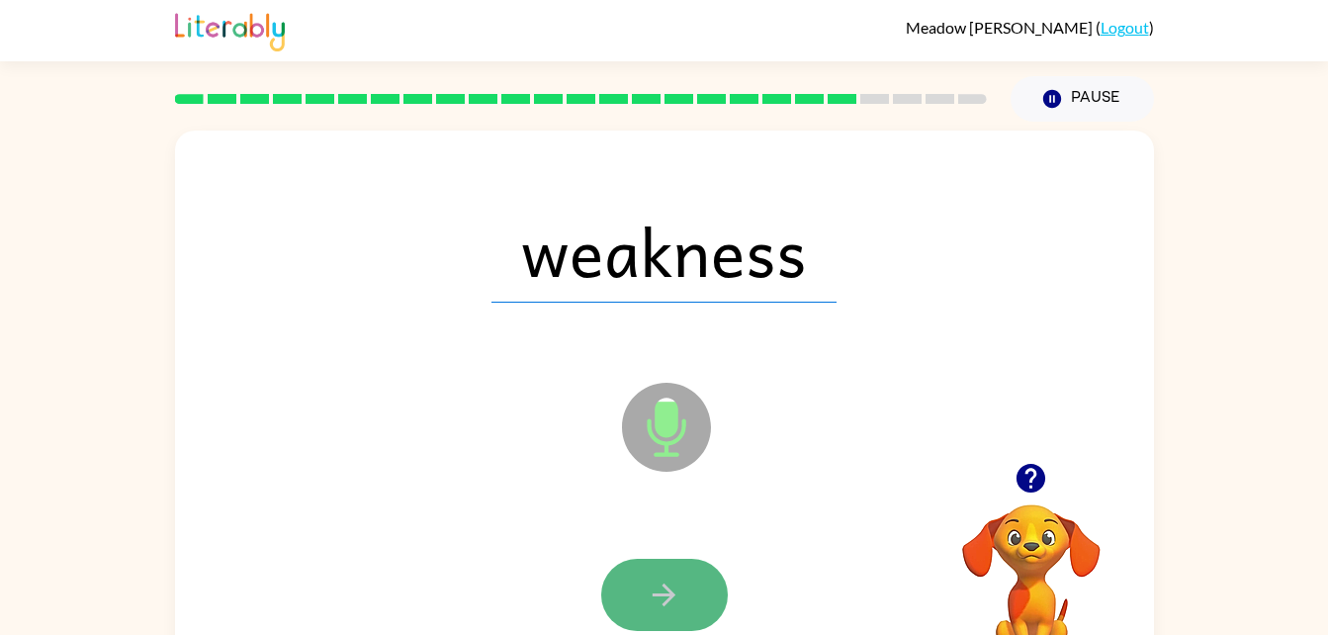
click at [680, 566] on button "button" at bounding box center [664, 595] width 127 height 72
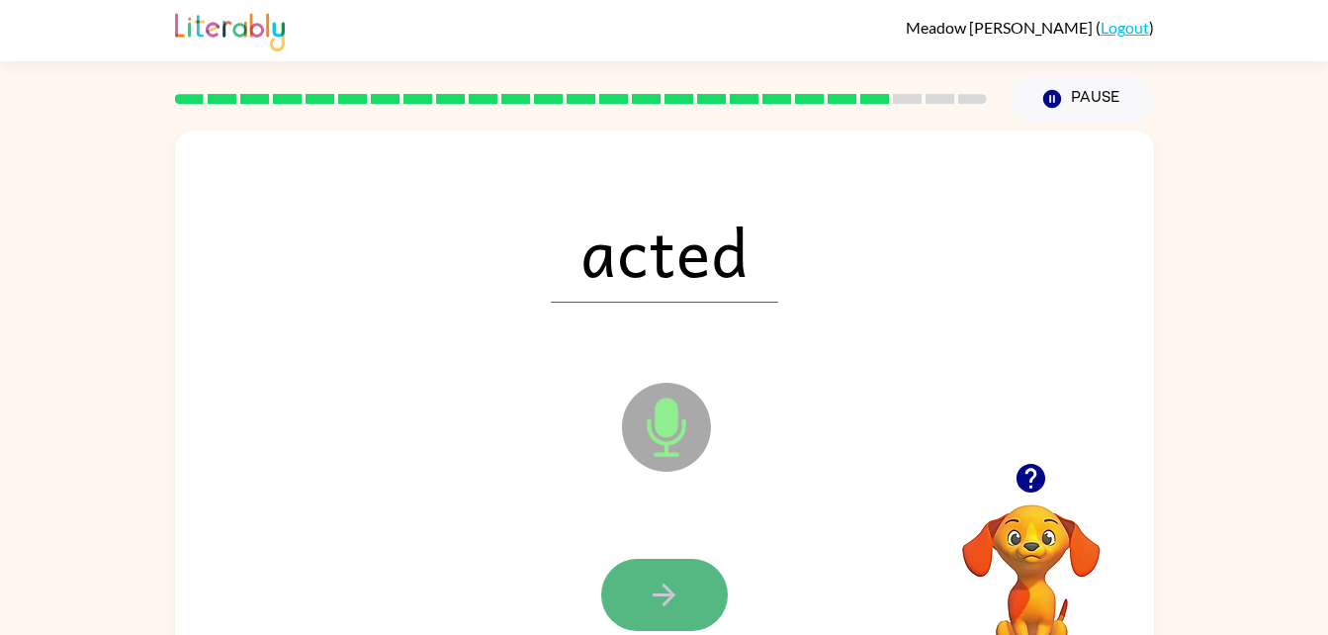
click at [621, 610] on button "button" at bounding box center [664, 595] width 127 height 72
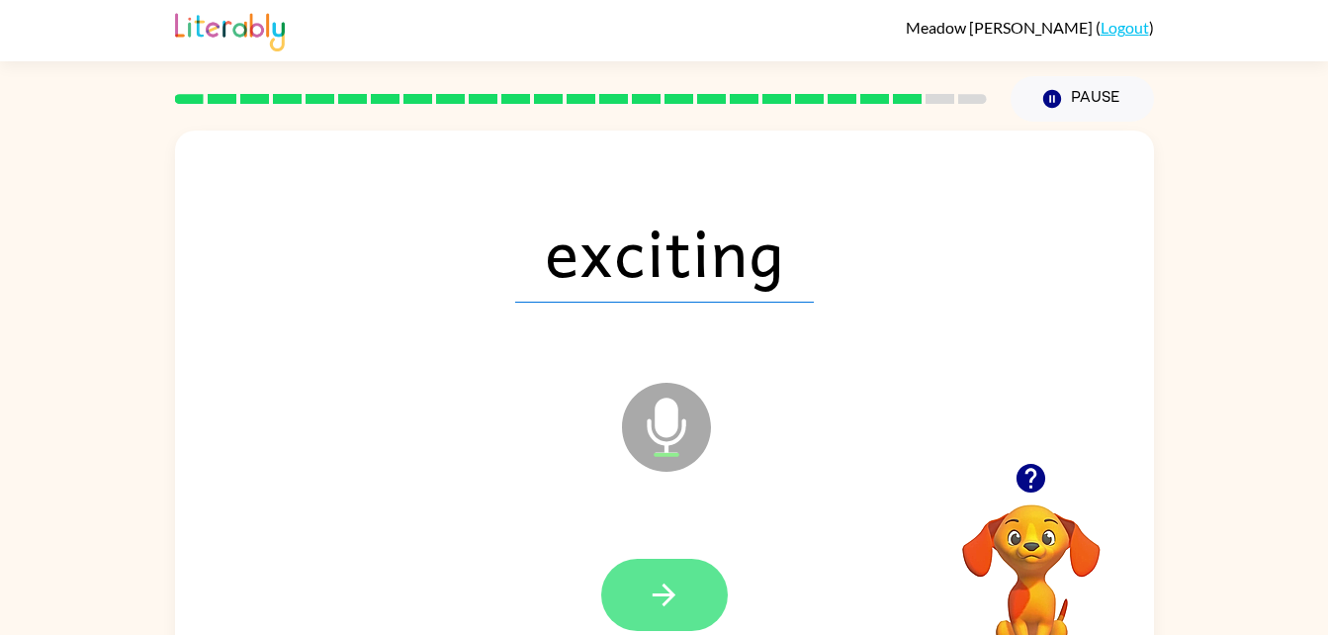
click at [655, 609] on icon "button" at bounding box center [664, 595] width 35 height 35
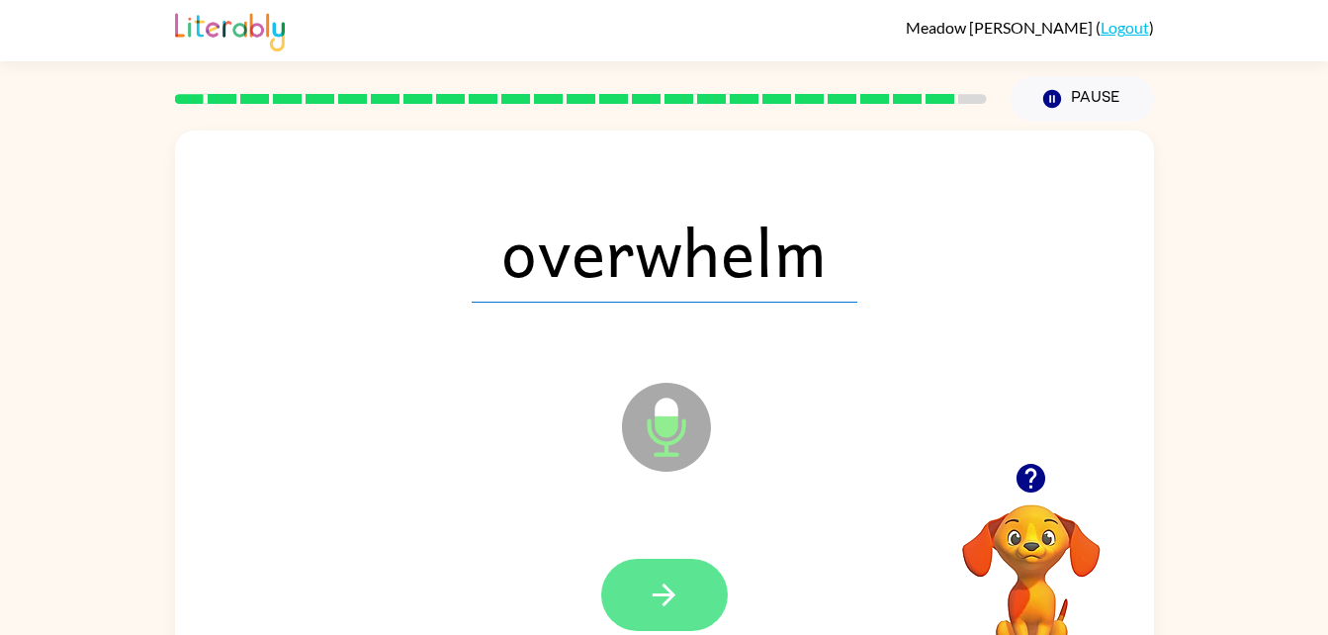
click at [675, 593] on icon "button" at bounding box center [664, 595] width 35 height 35
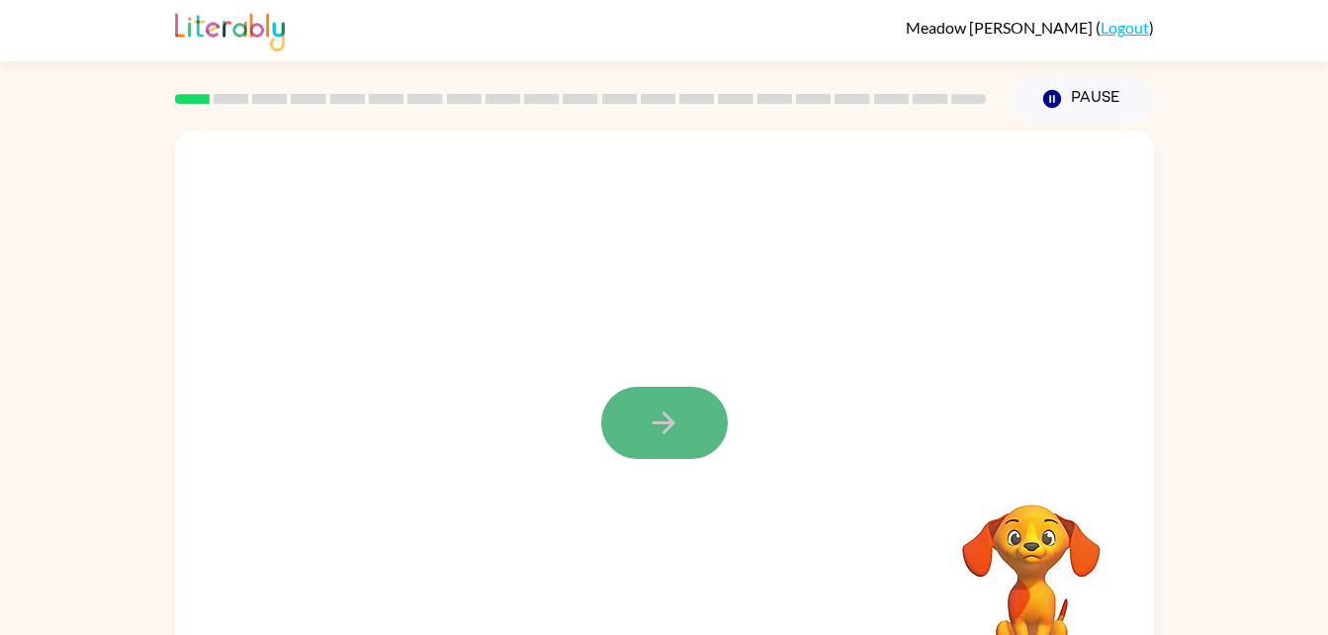
click at [663, 413] on icon "button" at bounding box center [664, 422] width 23 height 23
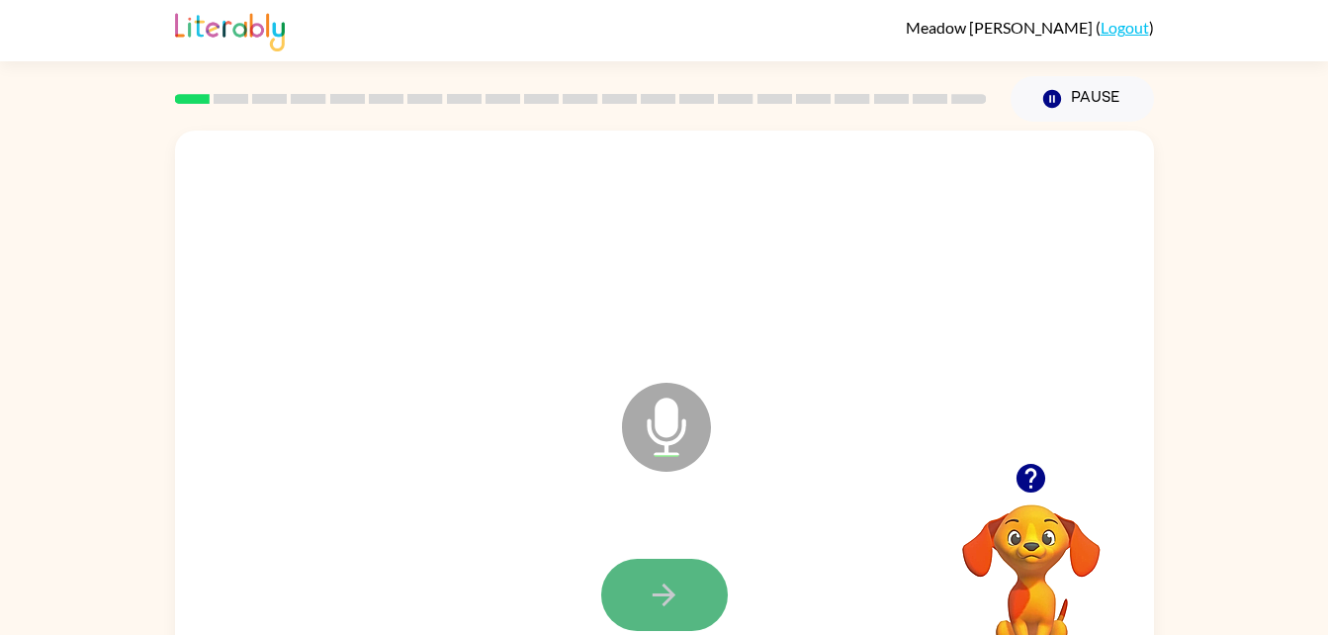
click at [639, 590] on button "button" at bounding box center [664, 595] width 127 height 72
click at [686, 569] on button "button" at bounding box center [664, 595] width 127 height 72
click at [642, 609] on button "button" at bounding box center [664, 595] width 127 height 72
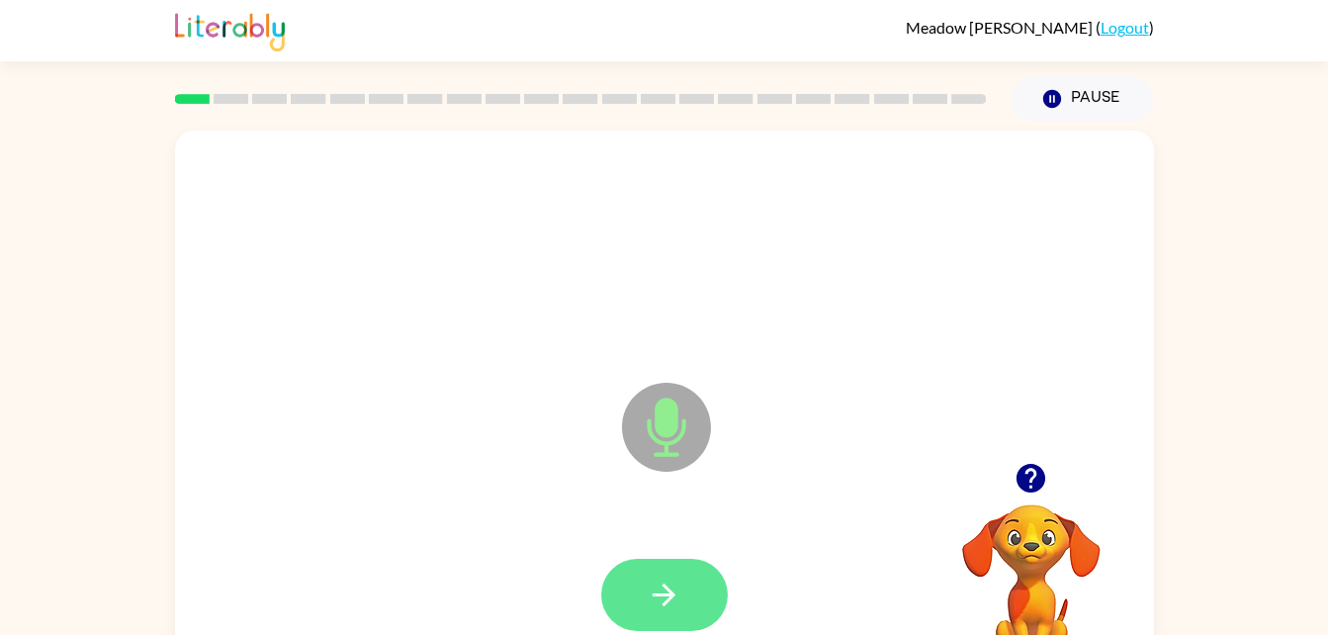
click at [614, 602] on button "button" at bounding box center [664, 595] width 127 height 72
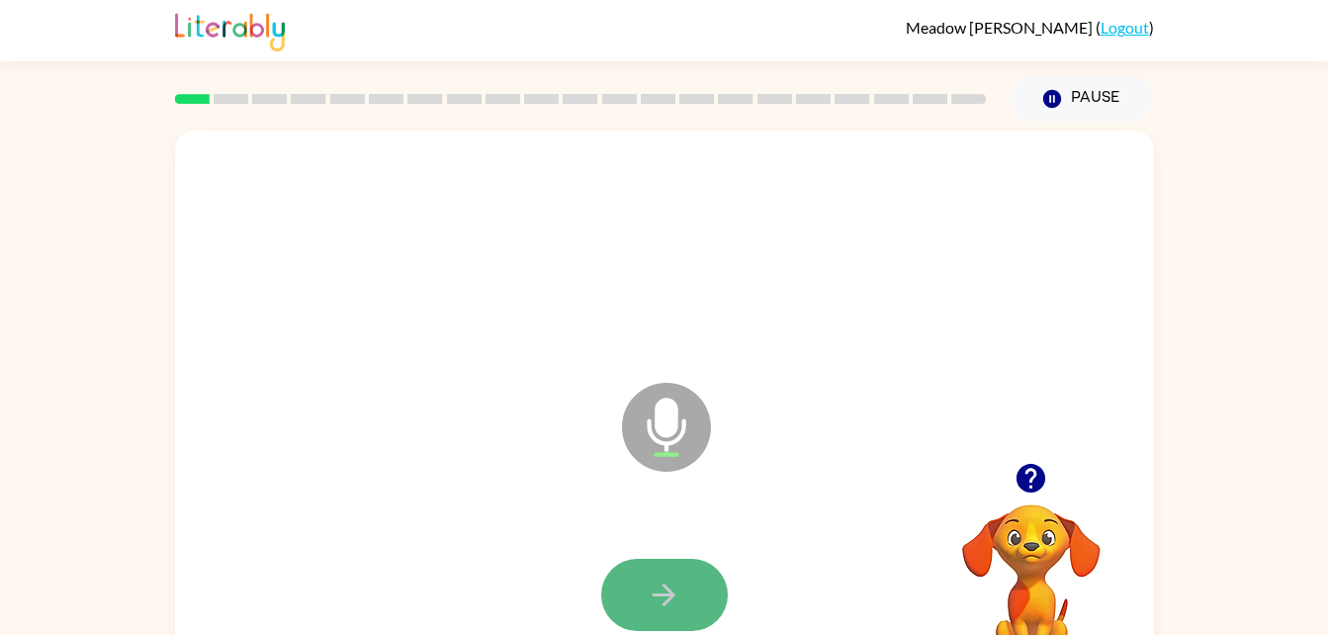
click at [610, 588] on button "button" at bounding box center [664, 595] width 127 height 72
click at [667, 610] on icon "button" at bounding box center [664, 595] width 35 height 35
click at [671, 606] on icon "button" at bounding box center [664, 595] width 35 height 35
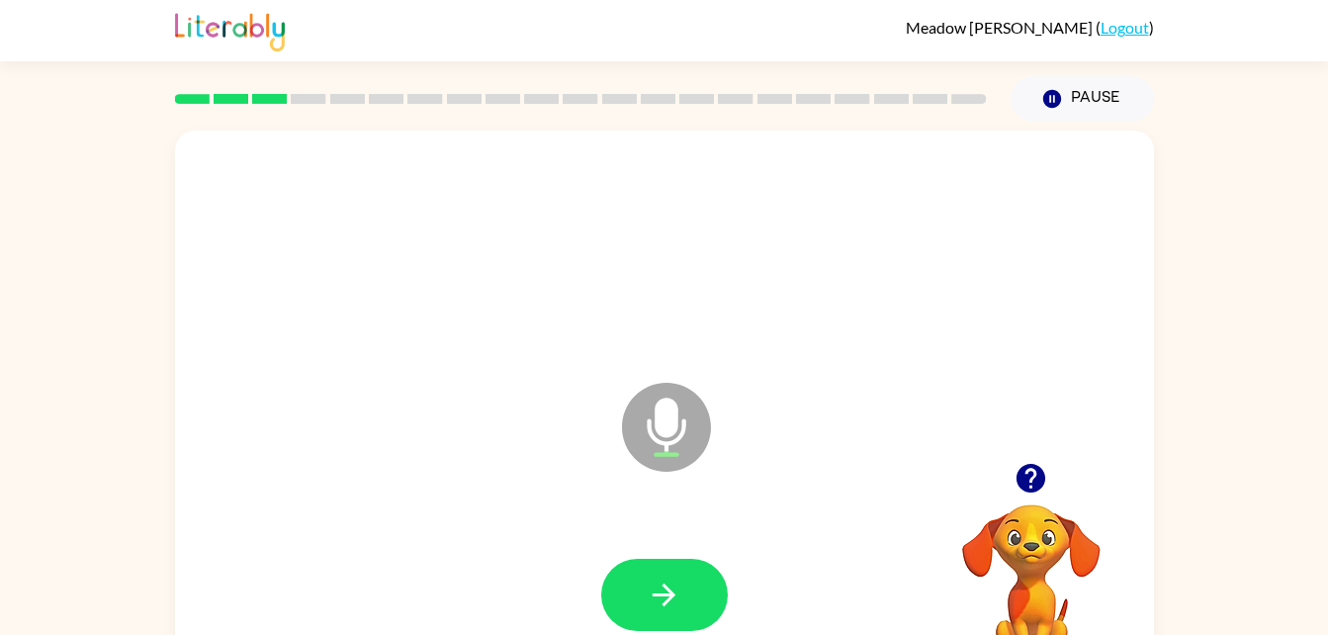
drag, startPoint x: 671, startPoint y: 606, endPoint x: 610, endPoint y: 590, distance: 62.4
click at [610, 590] on button "button" at bounding box center [664, 595] width 127 height 72
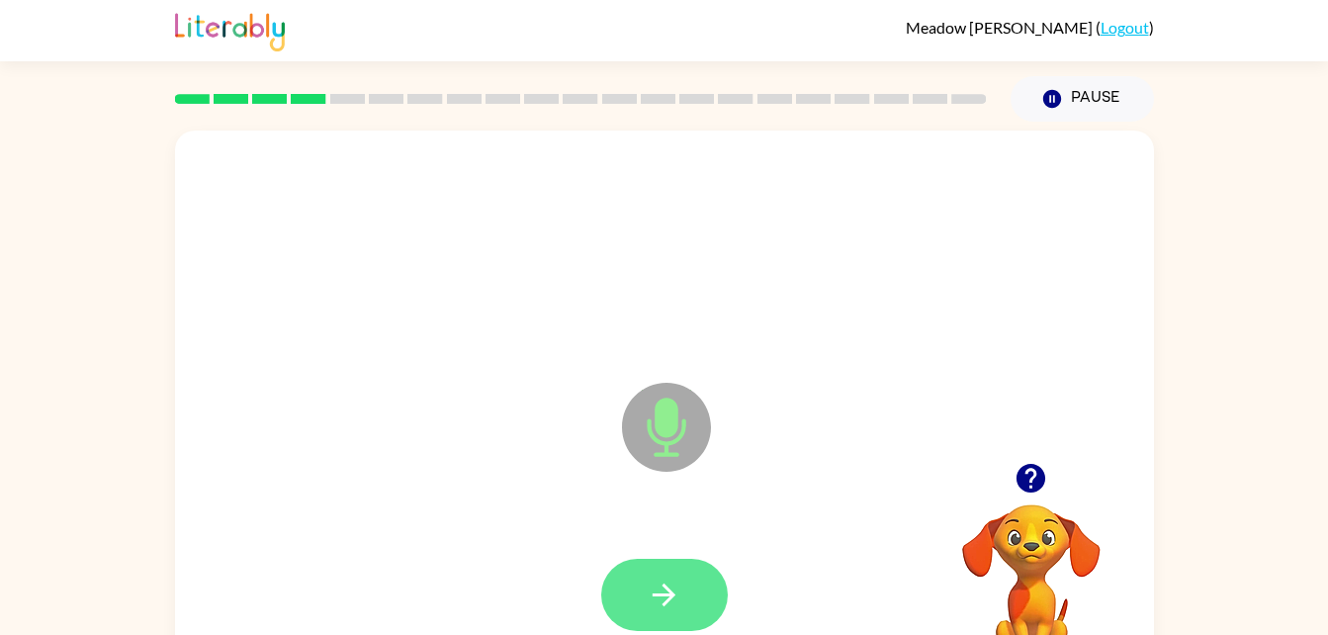
drag, startPoint x: 684, startPoint y: 435, endPoint x: 651, endPoint y: 592, distance: 160.8
click at [651, 592] on div "Microphone The Microphone is here when it is your turn to talk" at bounding box center [664, 413] width 979 height 565
click at [651, 592] on icon "button" at bounding box center [664, 595] width 35 height 35
click at [693, 576] on button "button" at bounding box center [664, 595] width 127 height 72
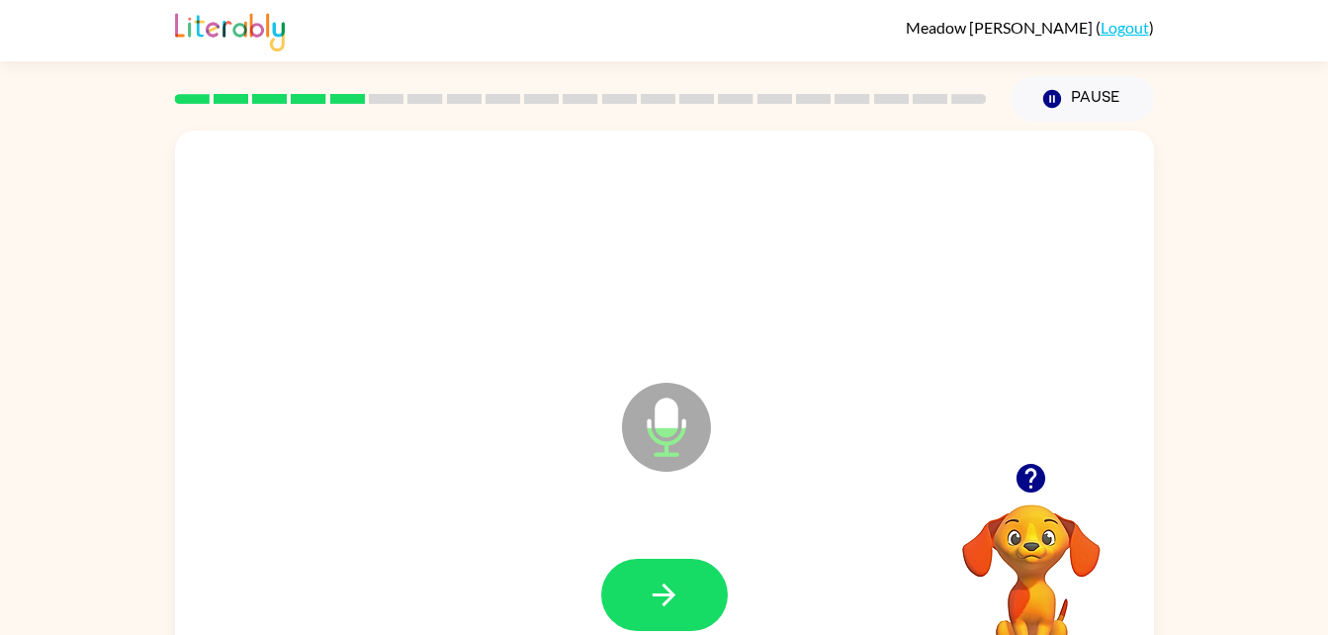
drag, startPoint x: 693, startPoint y: 576, endPoint x: 681, endPoint y: 577, distance: 11.9
click at [681, 577] on button "button" at bounding box center [664, 595] width 127 height 72
click at [674, 572] on button "button" at bounding box center [664, 595] width 127 height 72
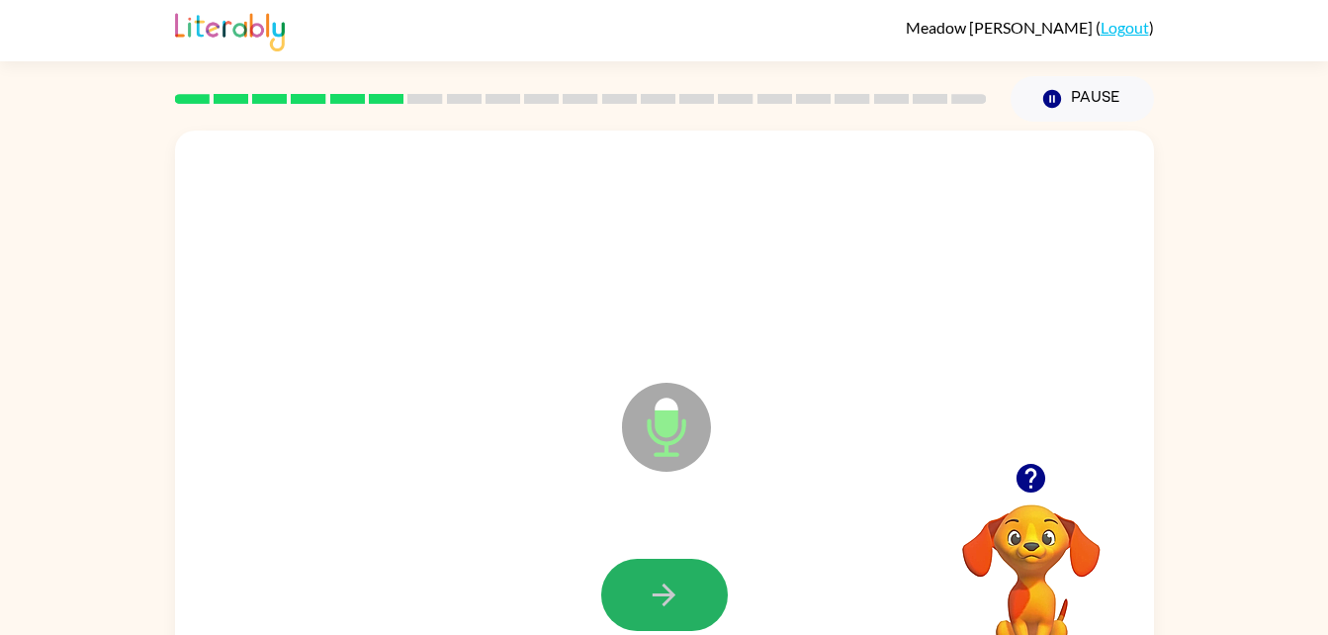
click at [674, 572] on button "button" at bounding box center [664, 595] width 127 height 72
click at [671, 585] on icon "button" at bounding box center [664, 595] width 35 height 35
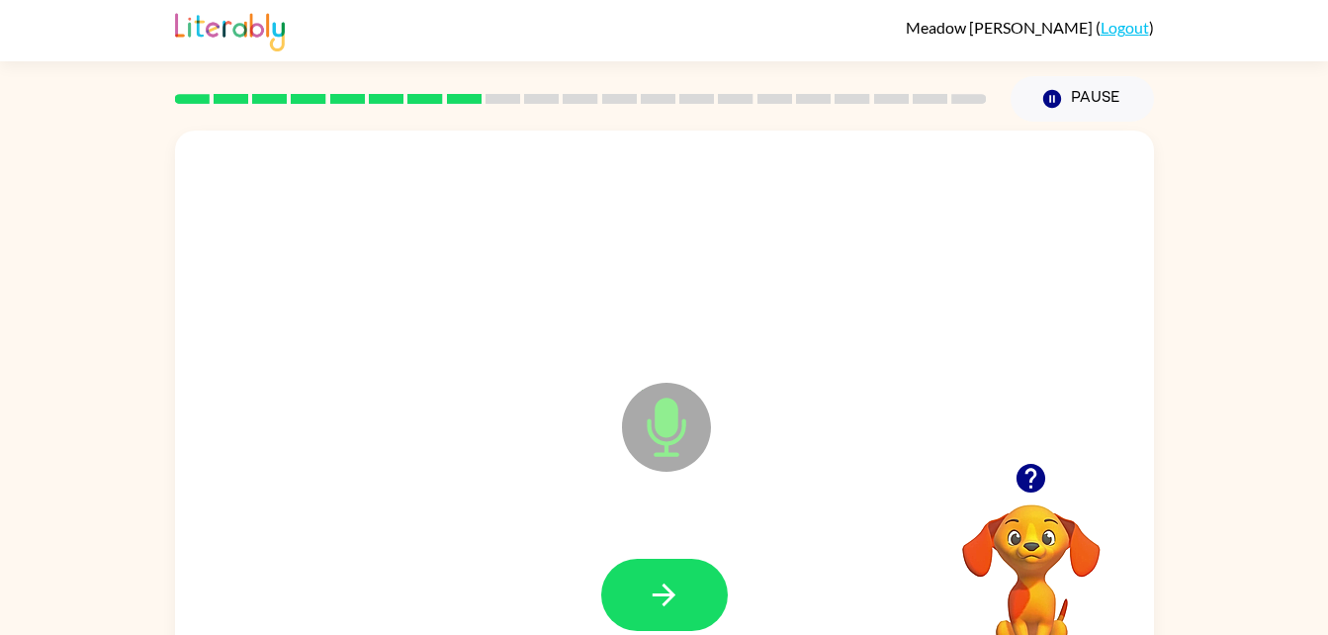
click at [963, 359] on div "Microphone The Microphone is here when it is your turn to talk" at bounding box center [617, 377] width 845 height 71
click at [653, 567] on button "button" at bounding box center [664, 595] width 127 height 72
click at [646, 592] on button "button" at bounding box center [664, 595] width 127 height 72
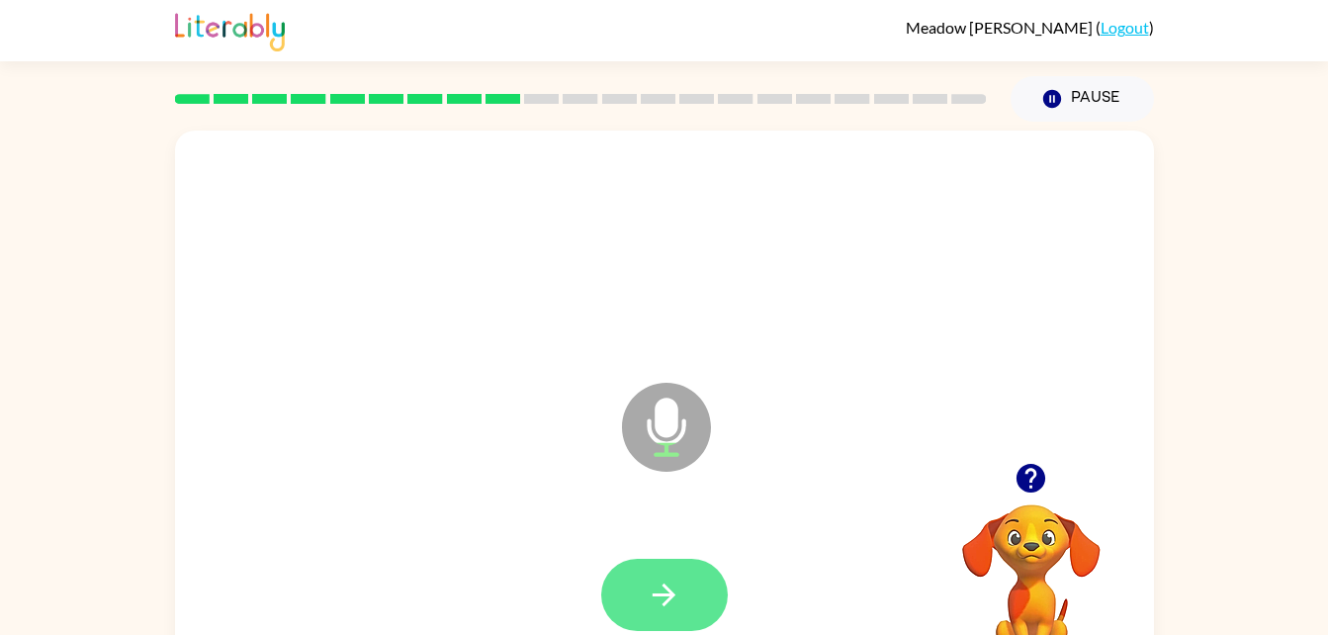
click at [671, 590] on icon "button" at bounding box center [664, 595] width 35 height 35
click at [659, 592] on icon "button" at bounding box center [664, 595] width 35 height 35
click at [656, 590] on icon "button" at bounding box center [664, 595] width 35 height 35
click at [652, 607] on icon "button" at bounding box center [664, 595] width 35 height 35
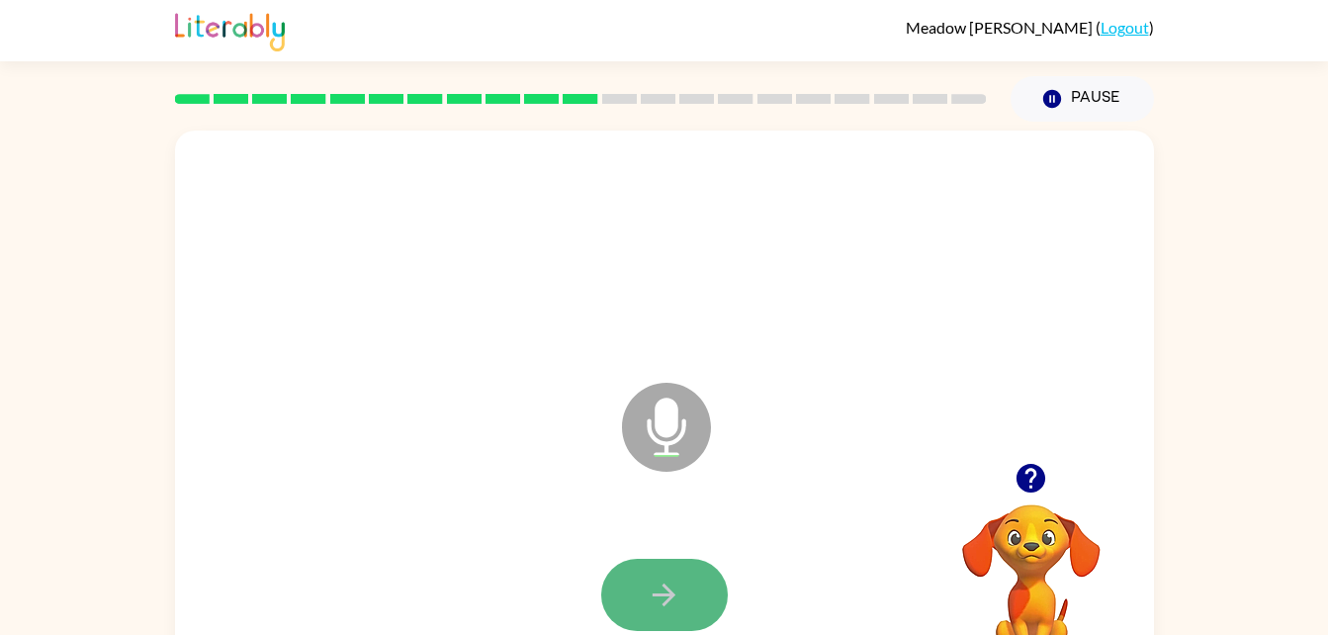
click at [650, 607] on icon "button" at bounding box center [664, 595] width 35 height 35
click at [635, 574] on button "button" at bounding box center [664, 595] width 127 height 72
drag, startPoint x: 629, startPoint y: 576, endPoint x: 639, endPoint y: 600, distance: 26.6
click at [639, 600] on button "button" at bounding box center [664, 595] width 127 height 72
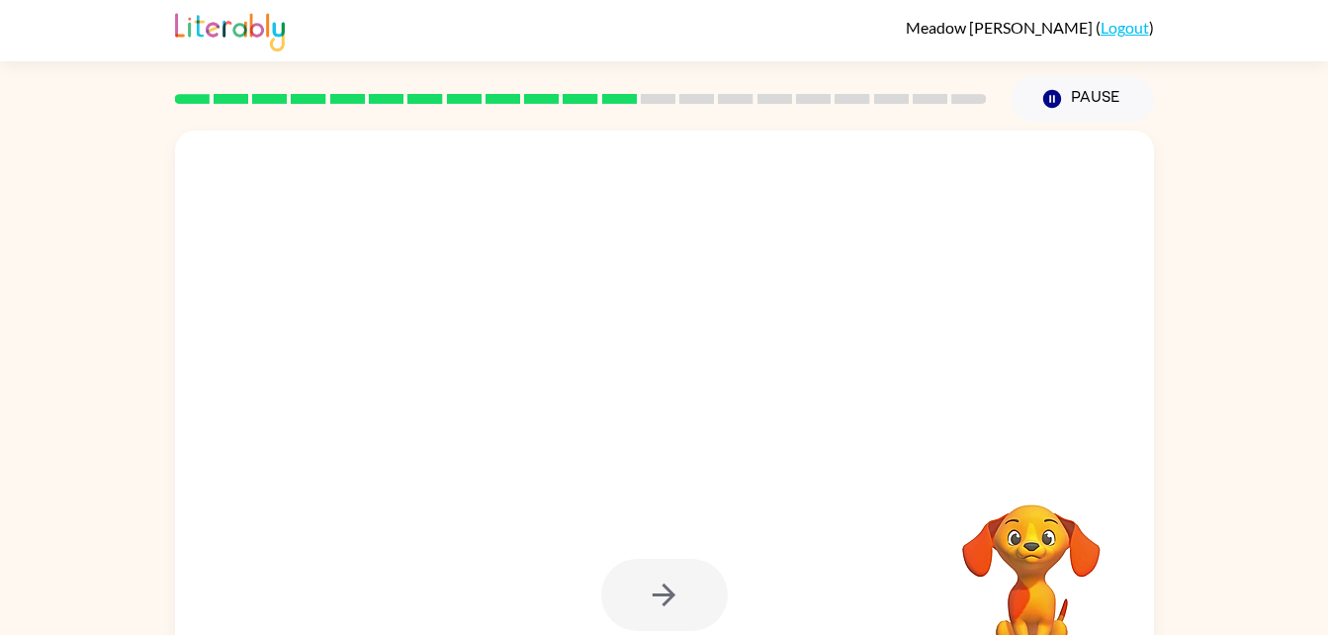
click at [639, 600] on div at bounding box center [664, 595] width 127 height 72
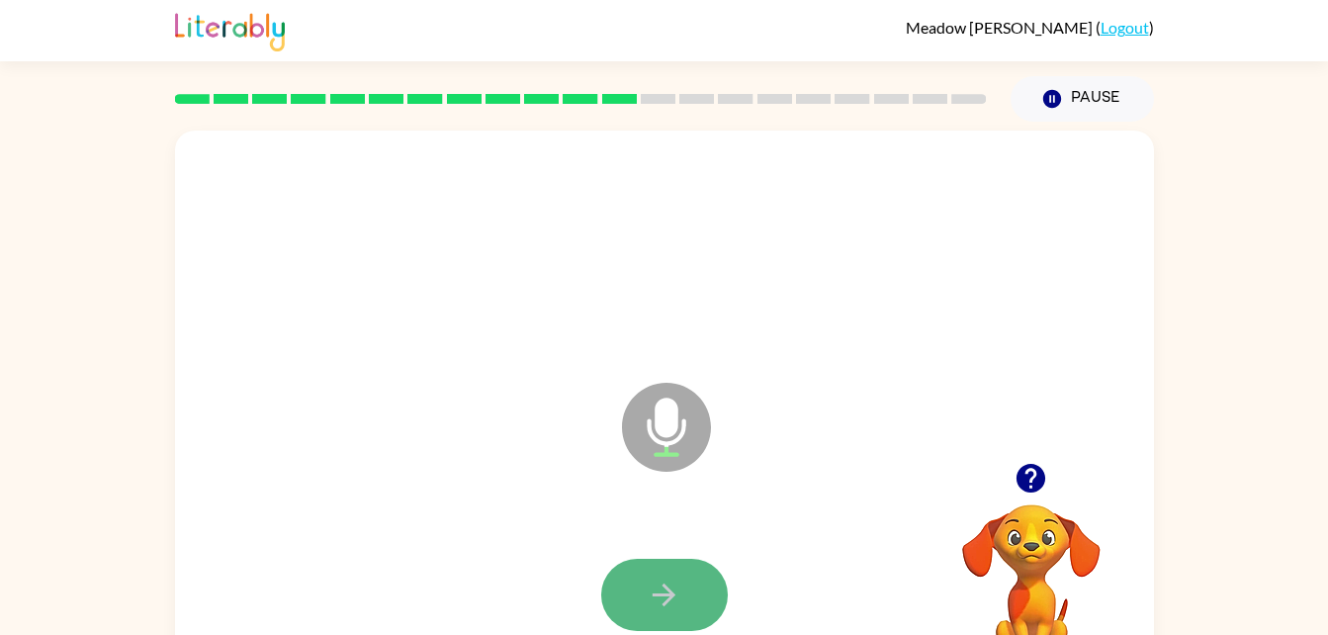
click at [686, 602] on button "button" at bounding box center [664, 595] width 127 height 72
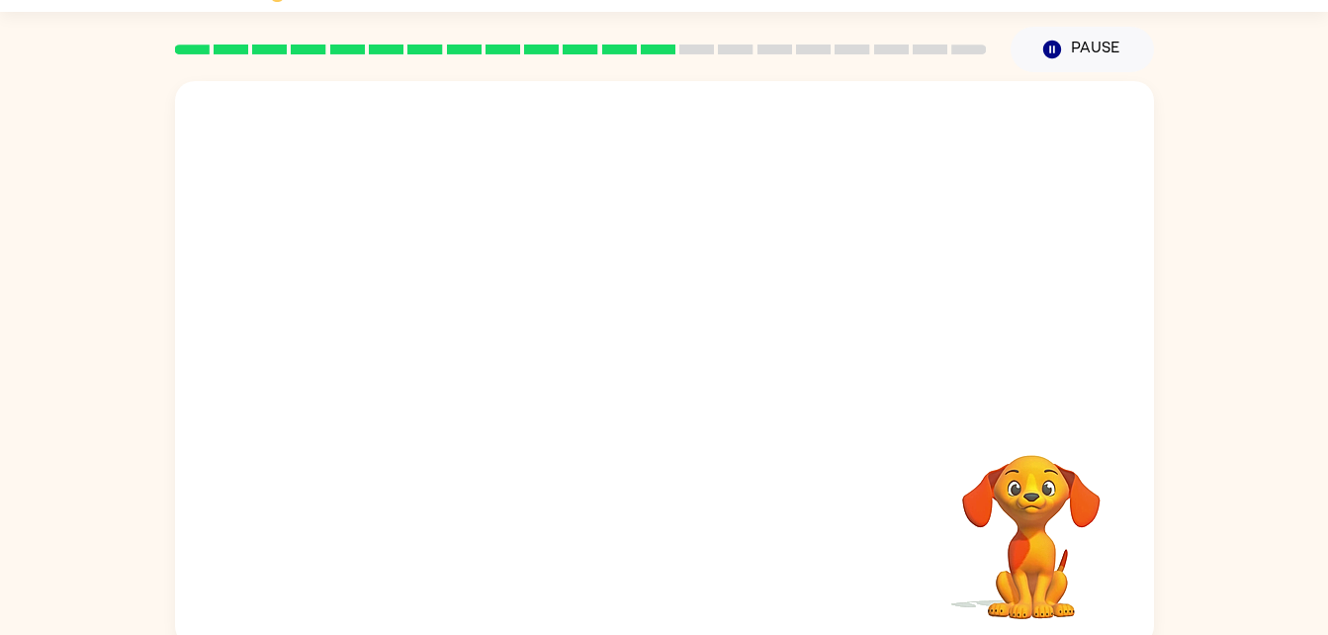
scroll to position [60, 0]
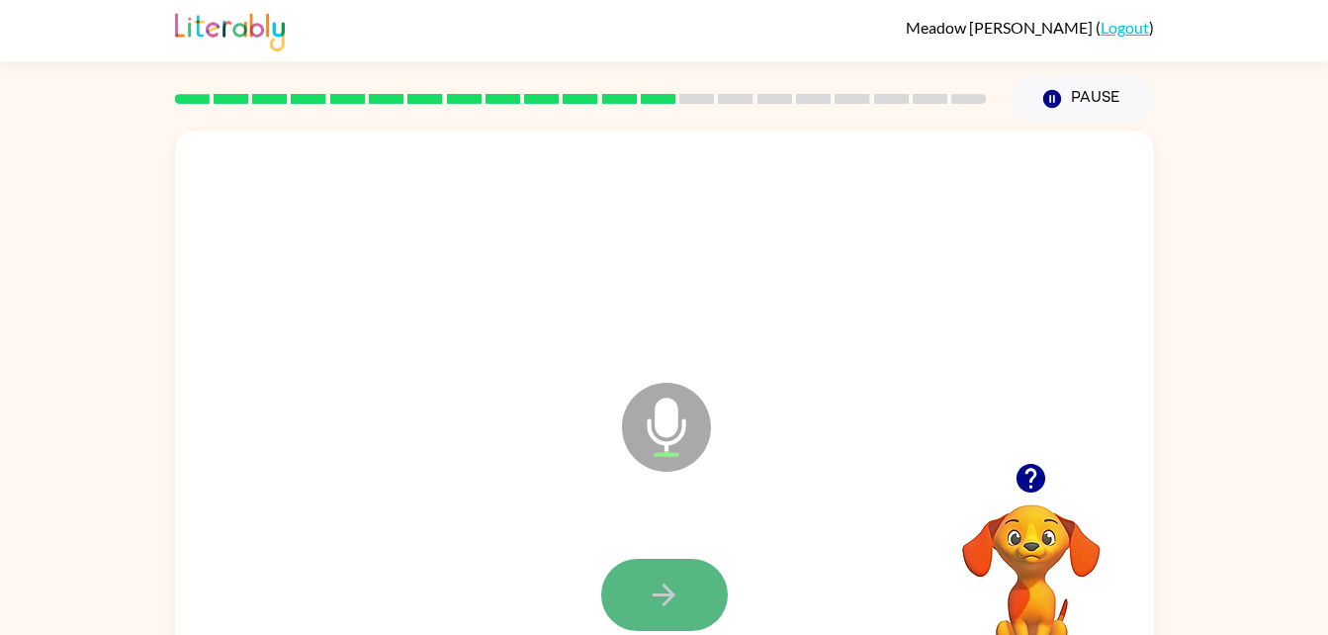
click at [684, 567] on button "button" at bounding box center [664, 595] width 127 height 72
click at [644, 593] on button "button" at bounding box center [664, 595] width 127 height 72
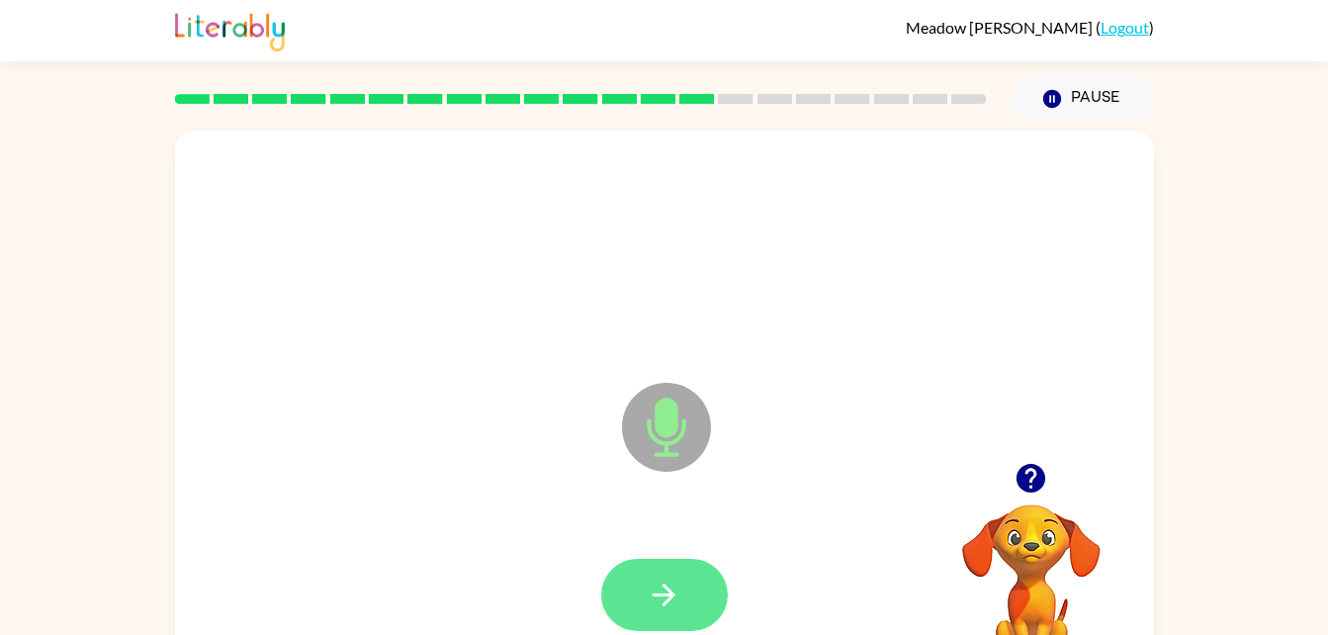
click at [652, 604] on icon "button" at bounding box center [664, 595] width 35 height 35
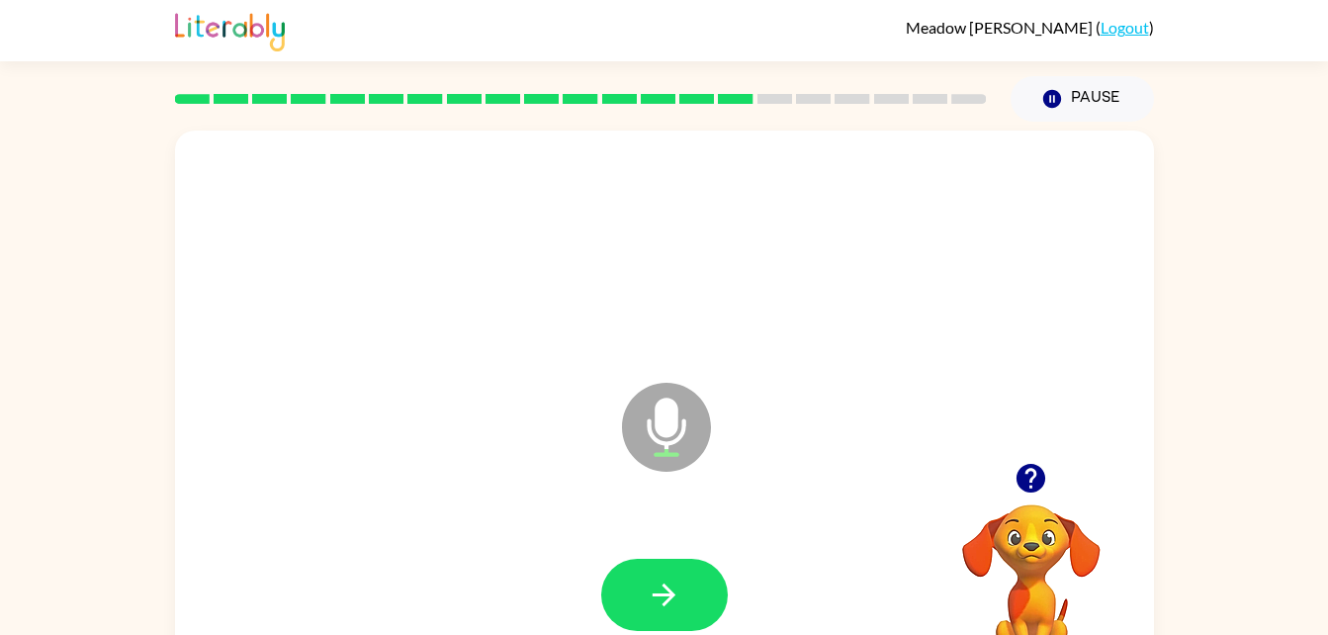
click at [652, 604] on icon "button" at bounding box center [664, 595] width 35 height 35
drag, startPoint x: 658, startPoint y: 549, endPoint x: 666, endPoint y: 589, distance: 41.3
click at [666, 589] on div at bounding box center [665, 595] width 940 height 162
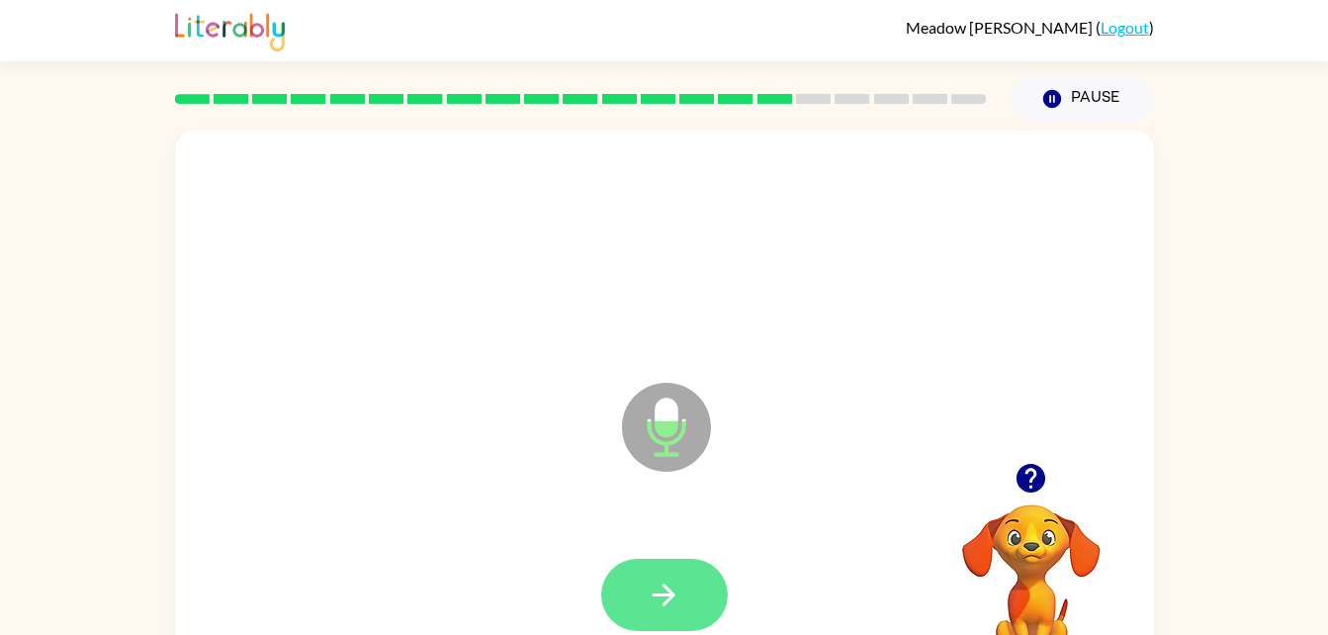
click at [666, 589] on icon "button" at bounding box center [664, 595] width 35 height 35
click at [677, 579] on icon "button" at bounding box center [664, 595] width 35 height 35
click at [653, 583] on icon "button" at bounding box center [664, 595] width 35 height 35
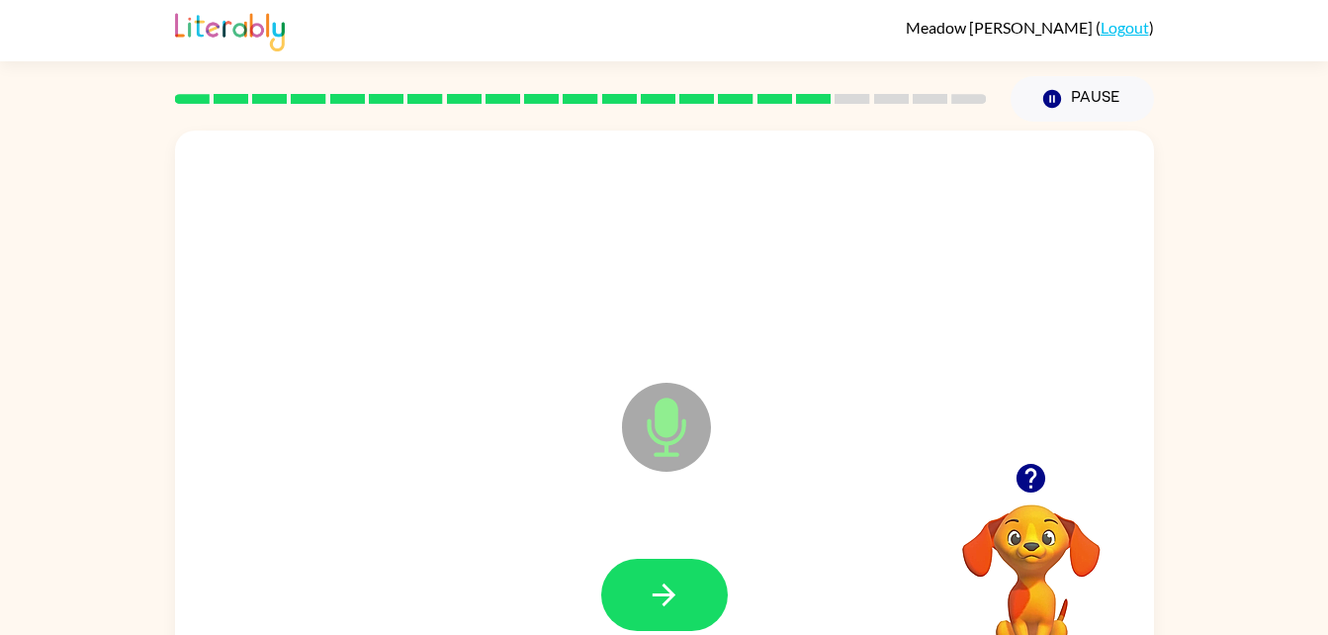
click at [653, 583] on icon "button" at bounding box center [664, 595] width 35 height 35
click at [709, 569] on button "button" at bounding box center [664, 595] width 127 height 72
click at [688, 602] on button "button" at bounding box center [664, 595] width 127 height 72
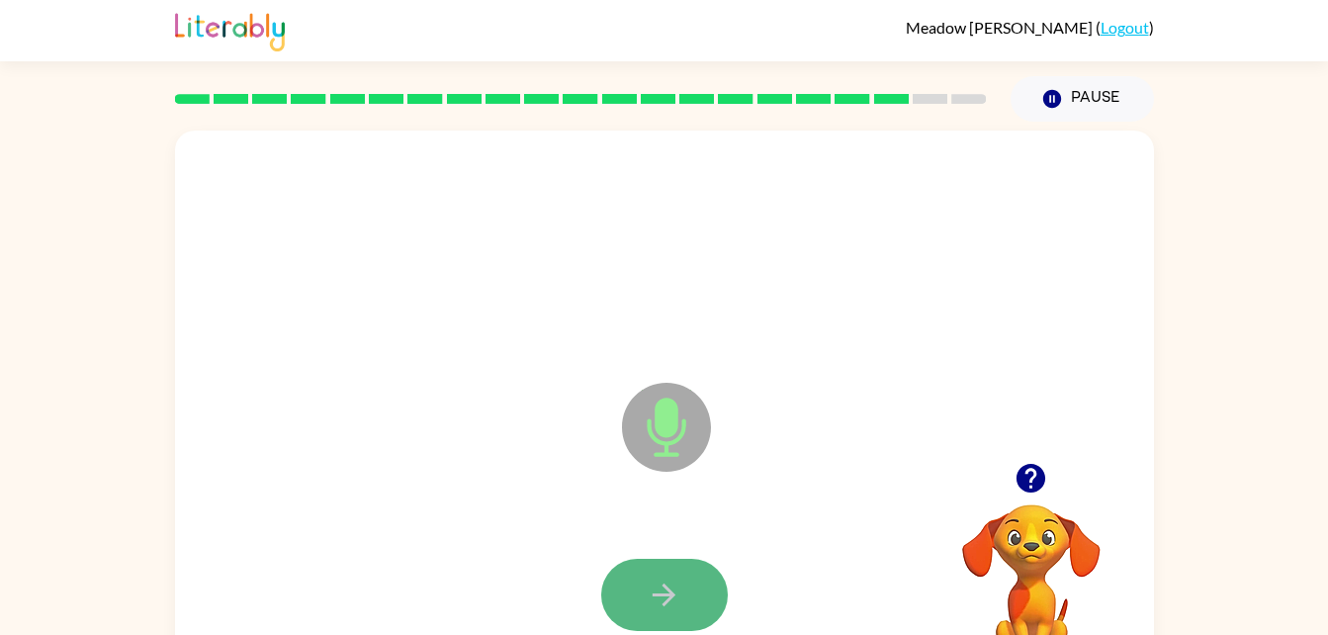
click at [668, 573] on button "button" at bounding box center [664, 595] width 127 height 72
click at [673, 599] on icon "button" at bounding box center [664, 595] width 35 height 35
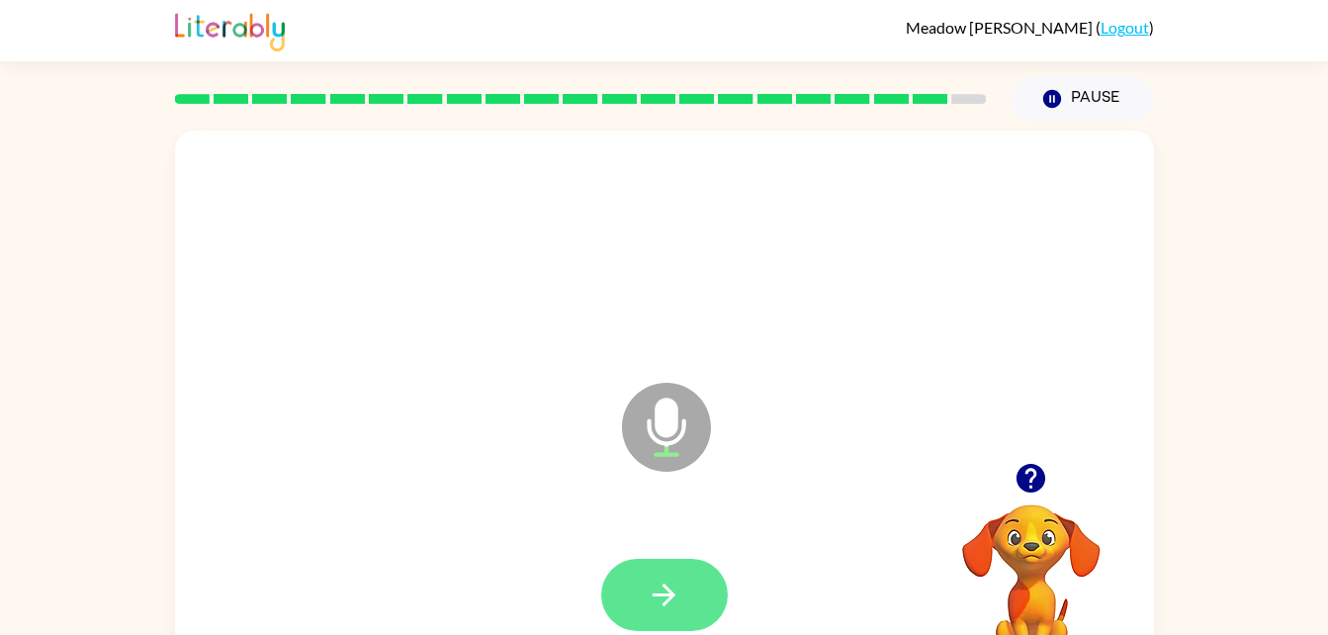
click at [697, 608] on button "button" at bounding box center [664, 595] width 127 height 72
click at [671, 581] on icon "button" at bounding box center [664, 595] width 35 height 35
